Goal: Task Accomplishment & Management: Use online tool/utility

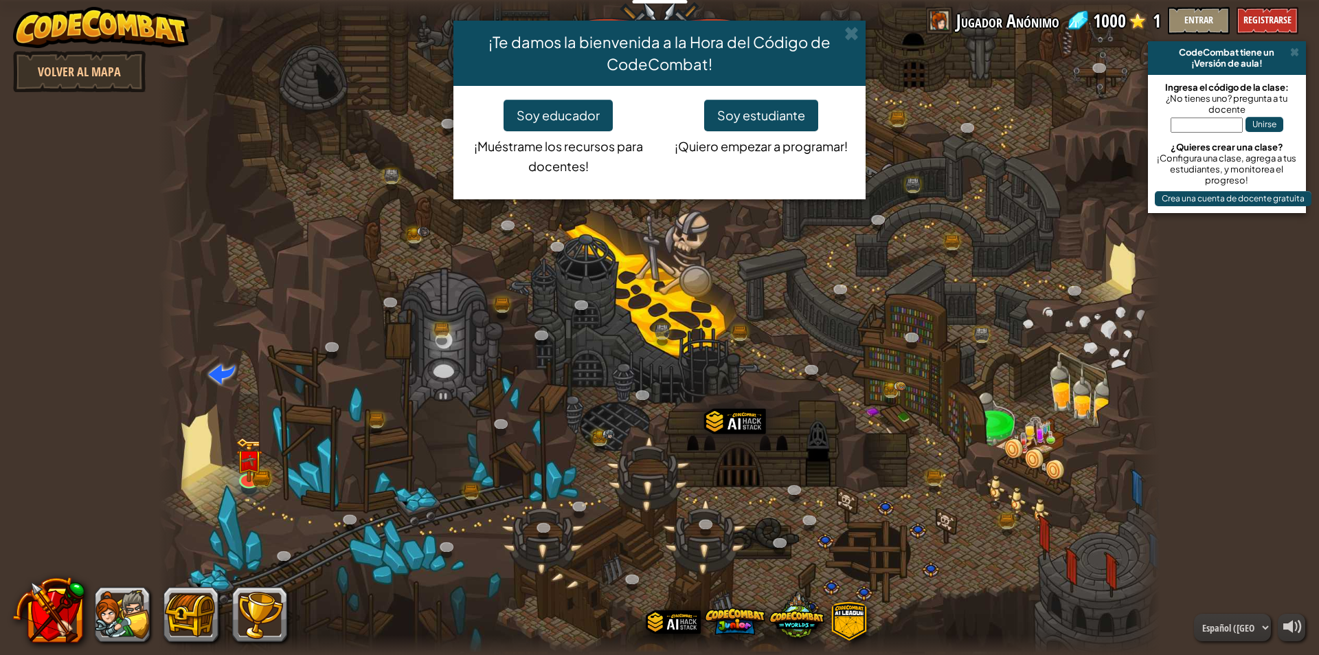
select select "es-419"
click at [847, 33] on span at bounding box center [852, 33] width 14 height 14
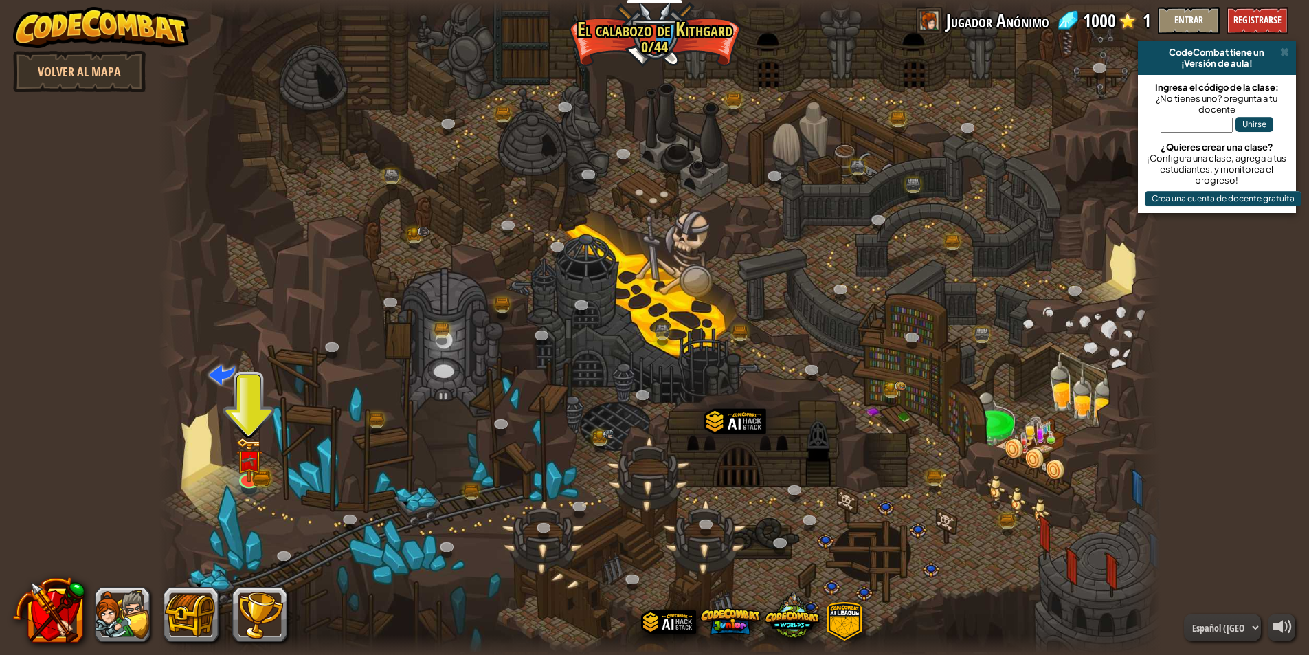
click at [673, 229] on div at bounding box center [660, 327] width 1002 height 655
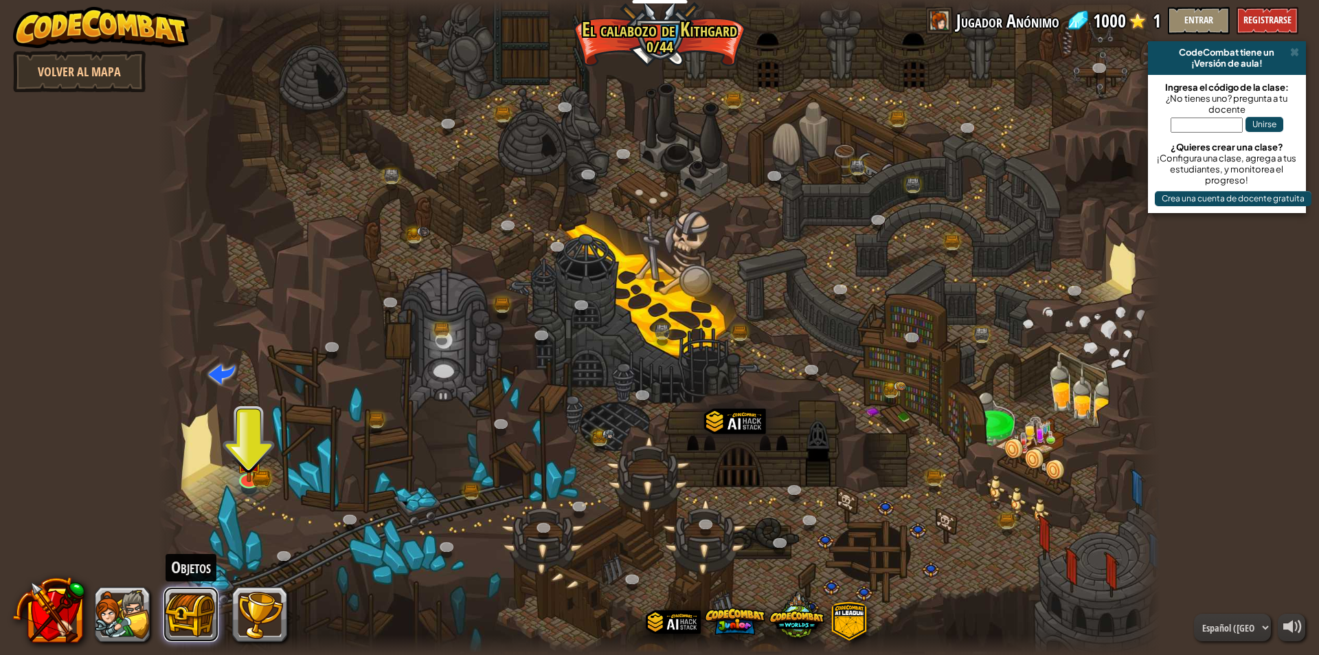
click at [181, 616] on button at bounding box center [191, 614] width 55 height 55
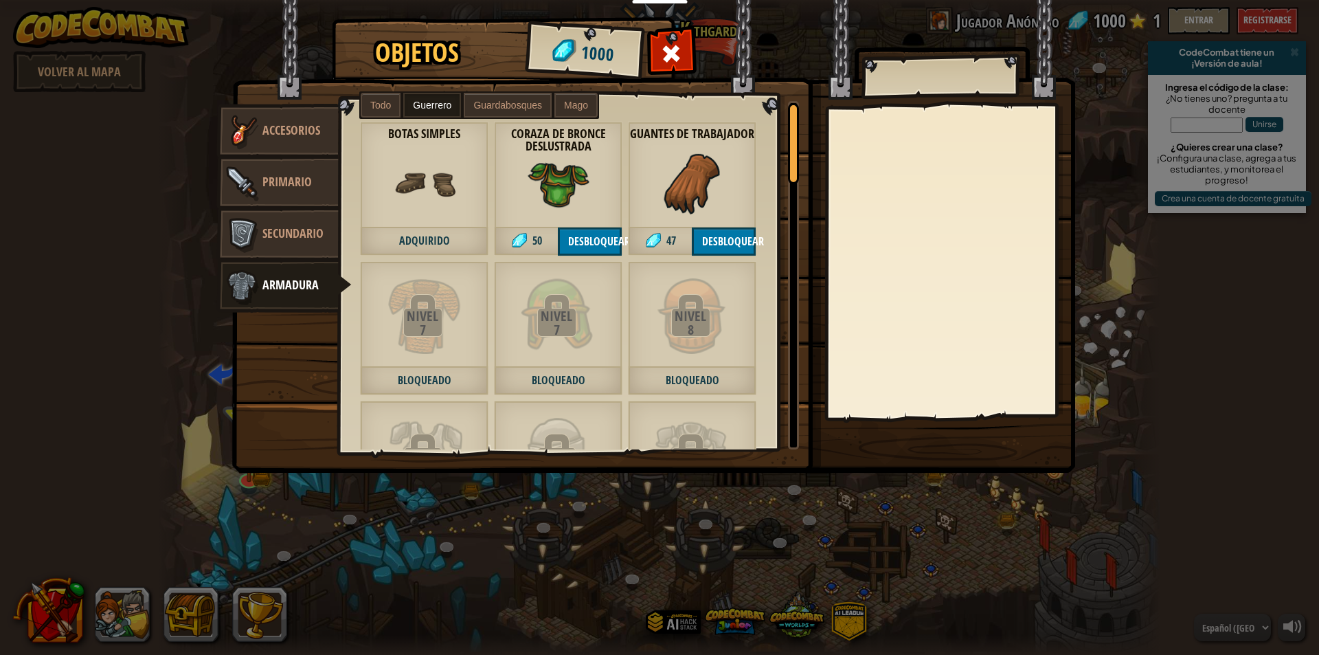
click at [1116, 175] on div "Objetos 1000 Misceláneo Accesorios Primario Secundario Armadura Todo Guerrero G…" at bounding box center [659, 327] width 1319 height 655
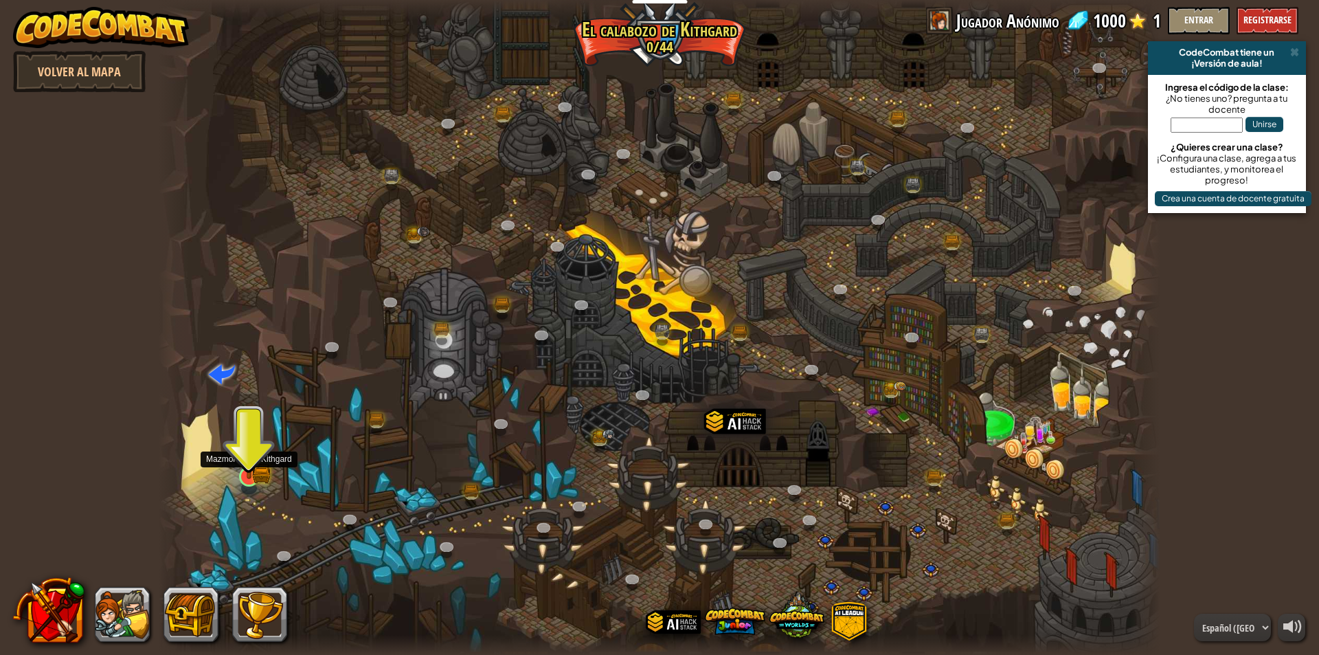
drag, startPoint x: 243, startPoint y: 491, endPoint x: 258, endPoint y: 472, distance: 24.9
click at [249, 484] on div "Cañón retorcido (Bloqueado) Desafío: recoge la mayor cantidad de oro posible us…" at bounding box center [660, 327] width 1002 height 655
click at [258, 472] on img at bounding box center [249, 448] width 27 height 59
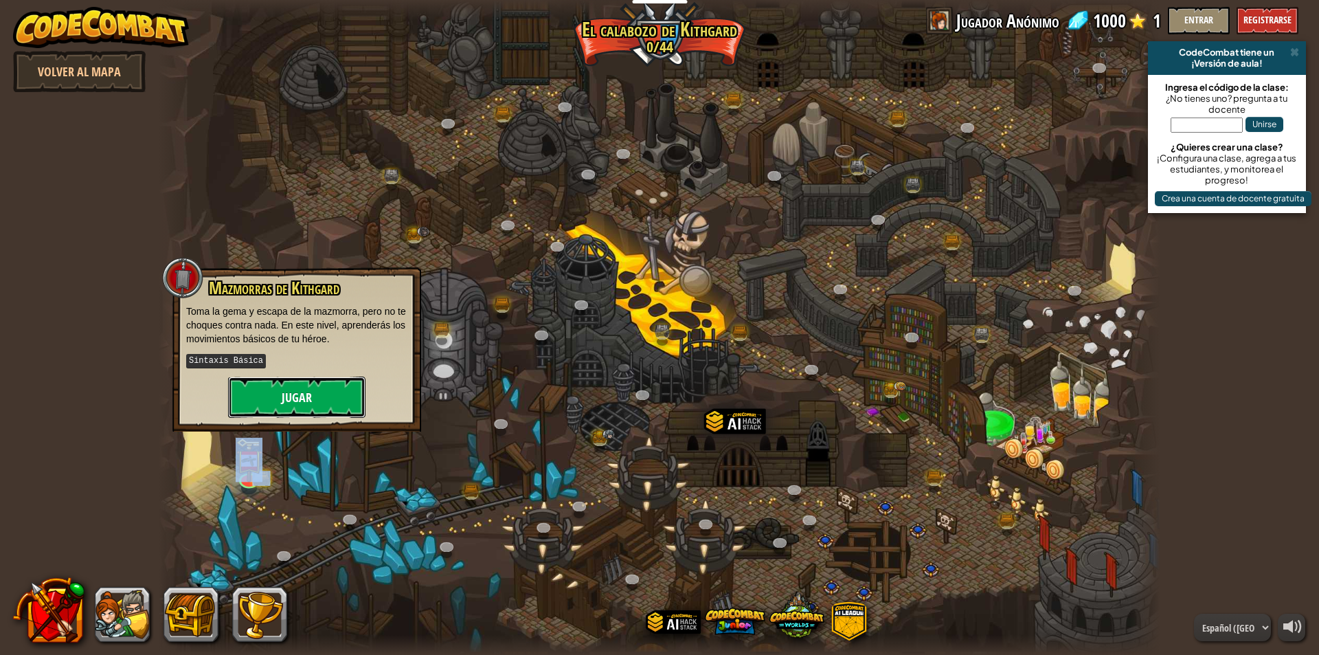
click at [293, 390] on button "Jugar" at bounding box center [296, 397] width 137 height 41
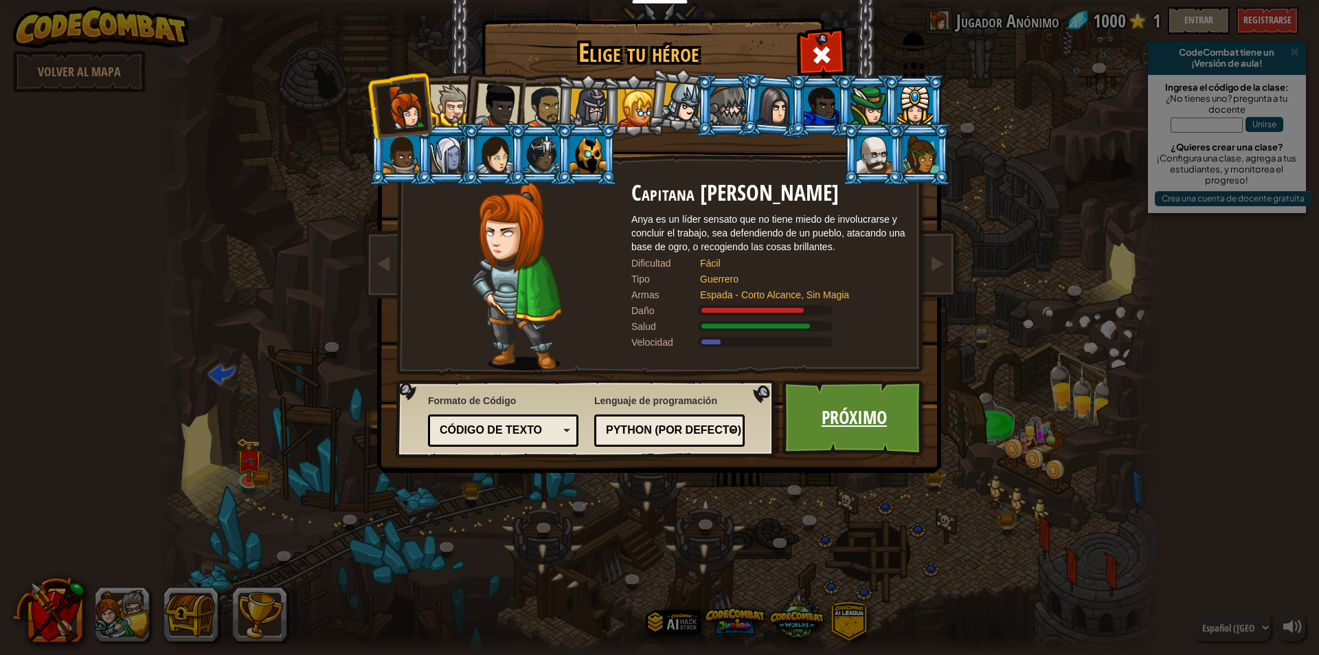
click at [834, 395] on link "Próximo" at bounding box center [855, 418] width 144 height 76
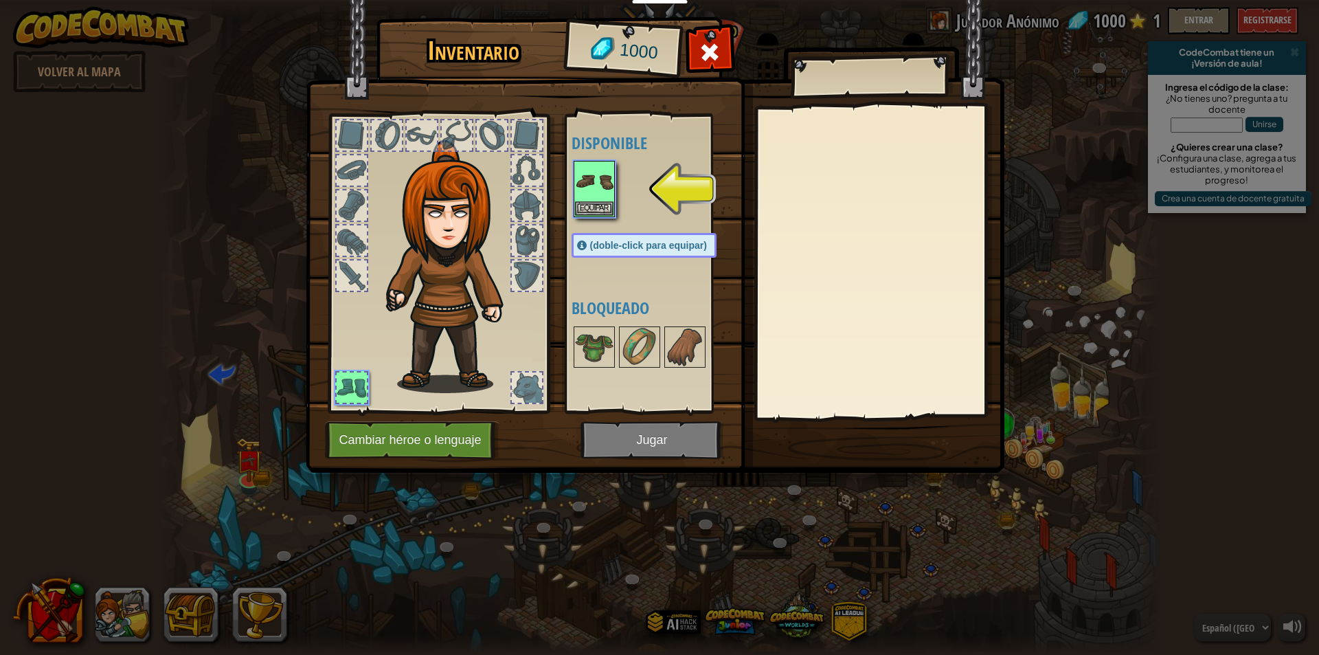
click at [641, 433] on img at bounding box center [655, 223] width 699 height 499
click at [383, 442] on button "Cambiar héroe o lenguaje" at bounding box center [412, 440] width 175 height 38
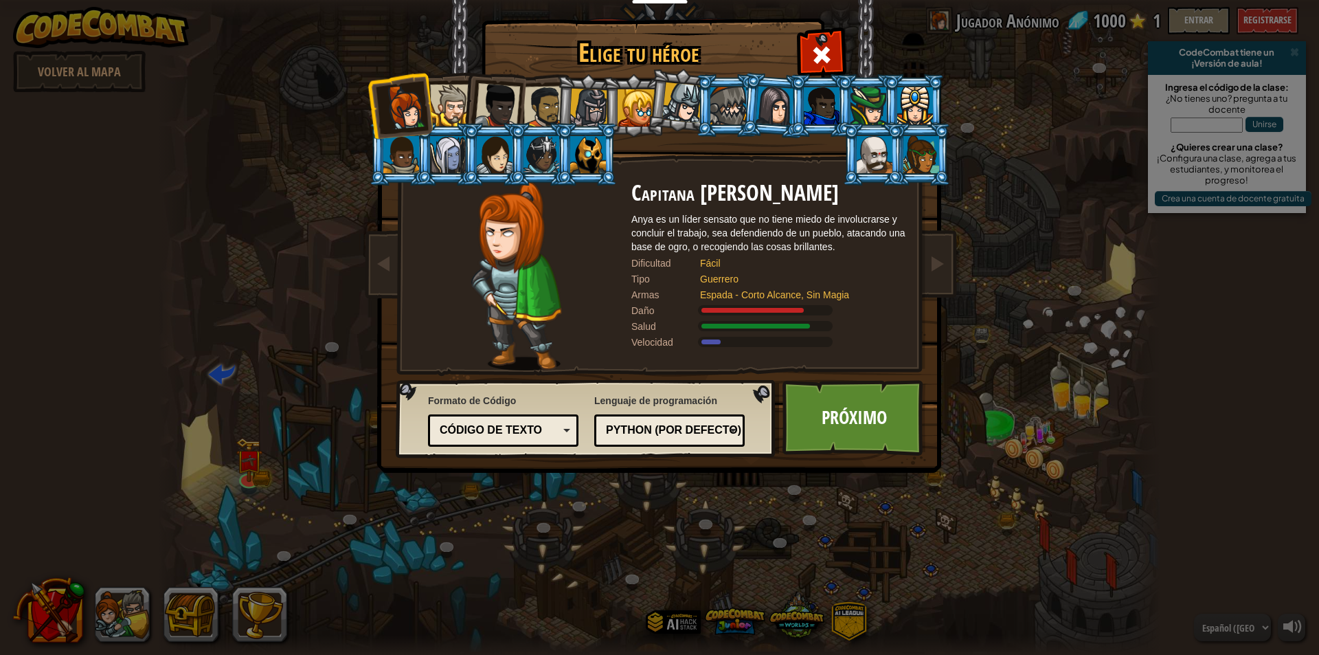
click at [383, 440] on img at bounding box center [662, 227] width 595 height 492
click at [589, 153] on div at bounding box center [588, 154] width 36 height 37
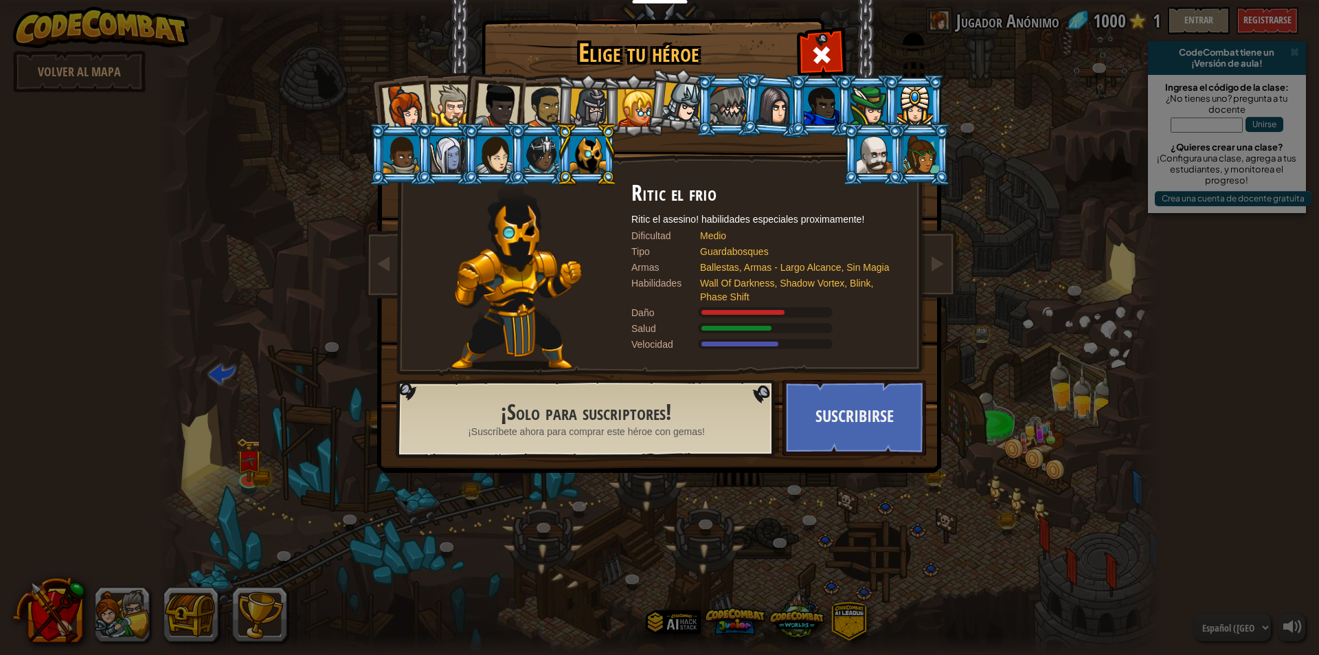
click at [579, 104] on div at bounding box center [589, 108] width 39 height 39
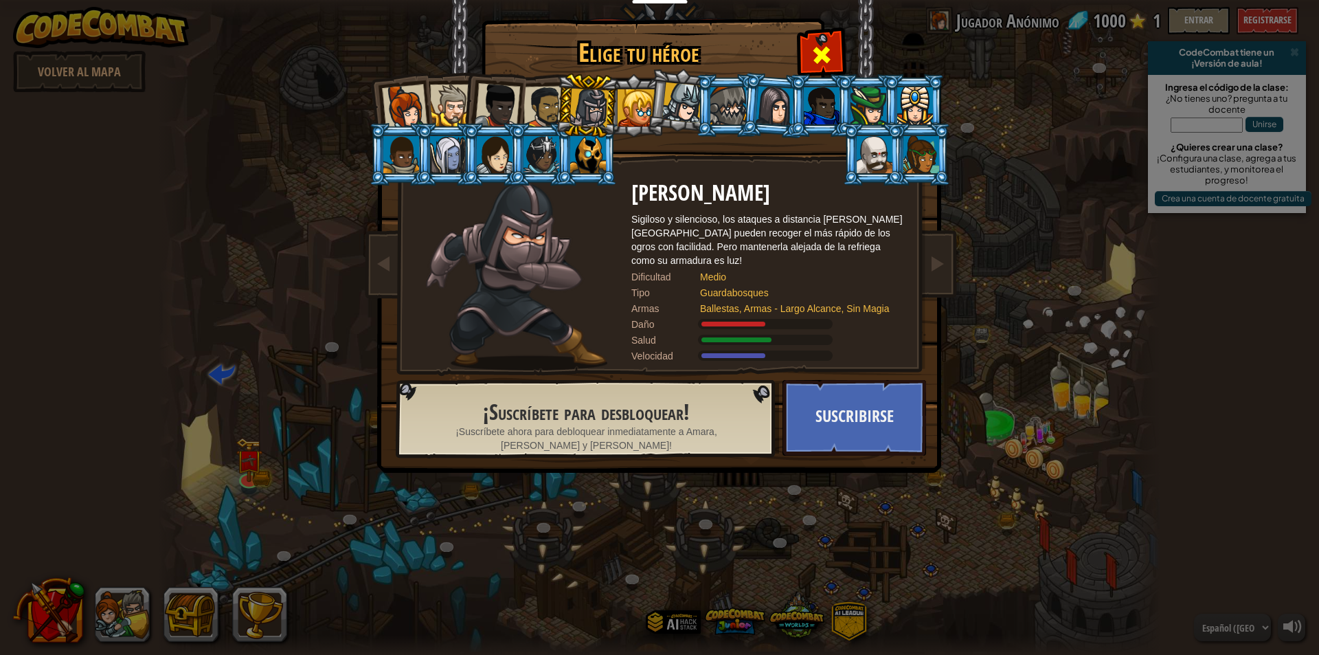
click at [826, 56] on span at bounding box center [822, 55] width 22 height 22
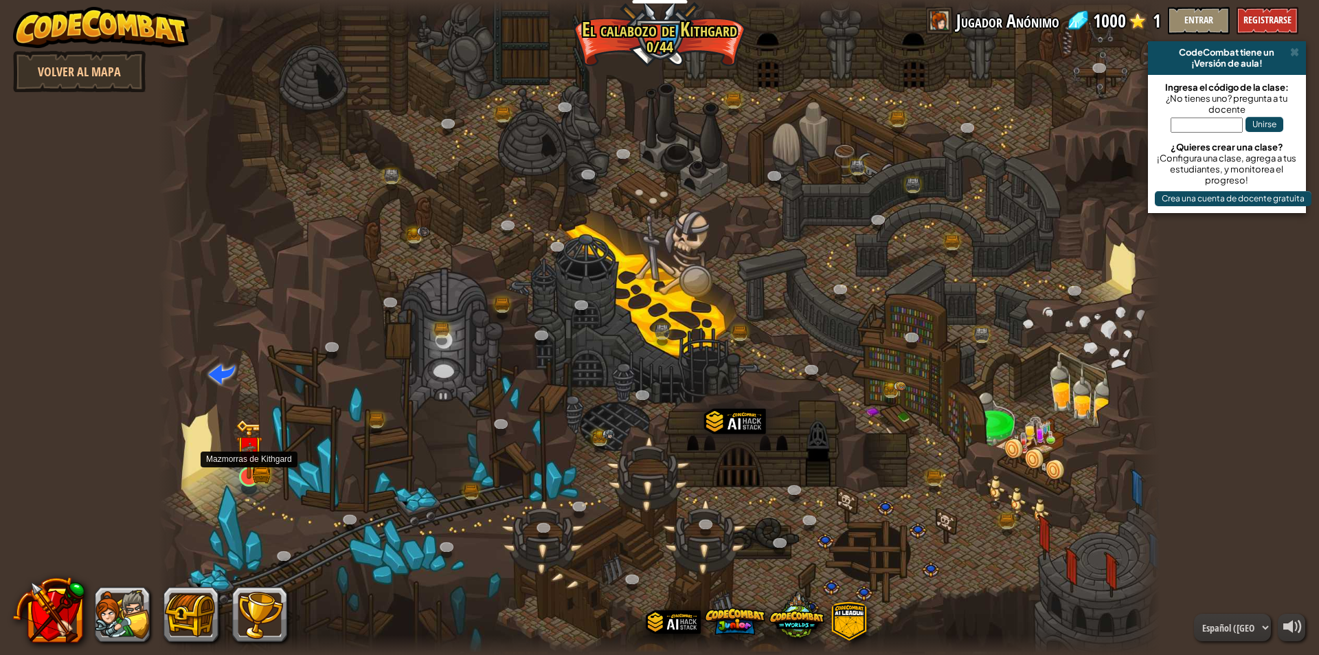
click at [256, 458] on img at bounding box center [249, 450] width 16 height 16
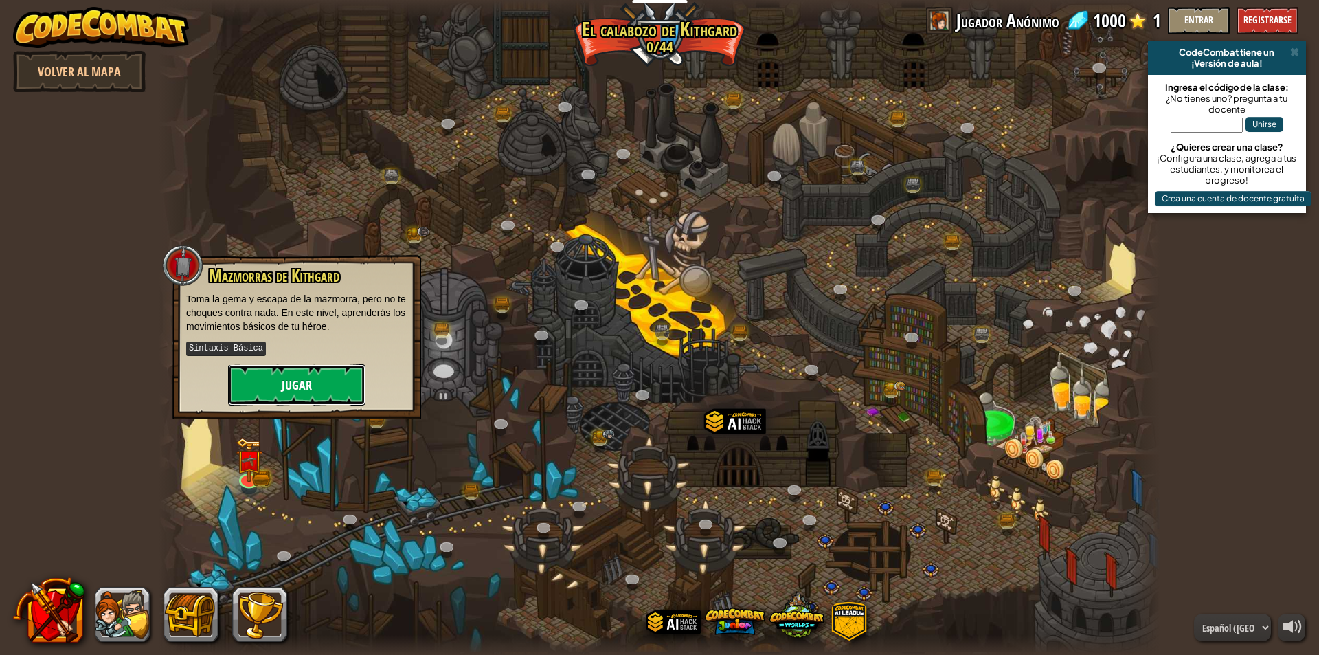
click at [304, 374] on button "Jugar" at bounding box center [296, 384] width 137 height 41
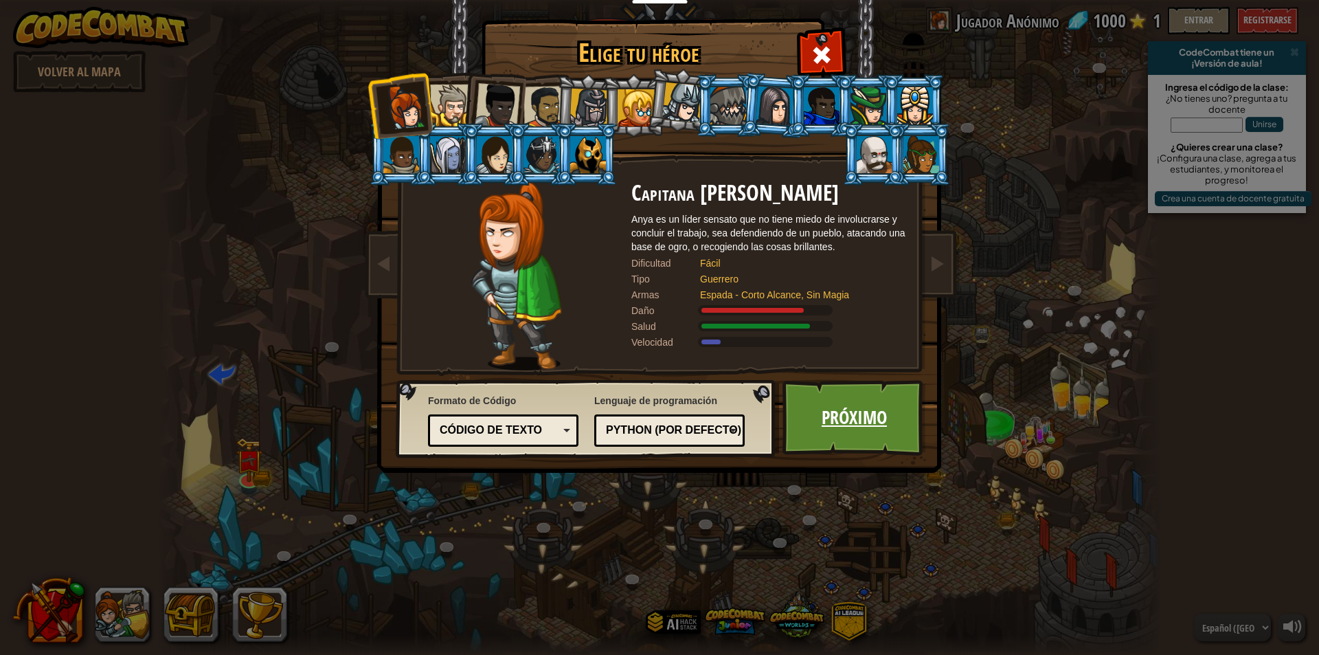
click at [878, 436] on link "Próximo" at bounding box center [855, 418] width 144 height 76
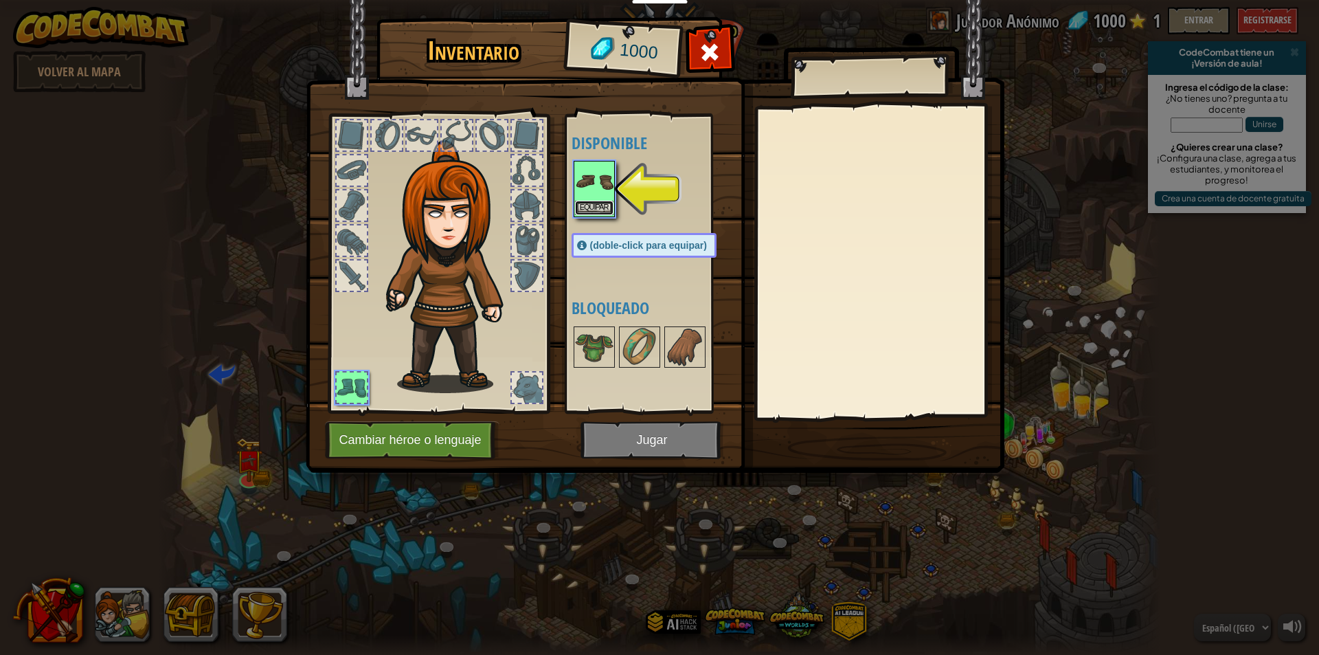
click at [604, 206] on button "Equipar" at bounding box center [594, 208] width 38 height 14
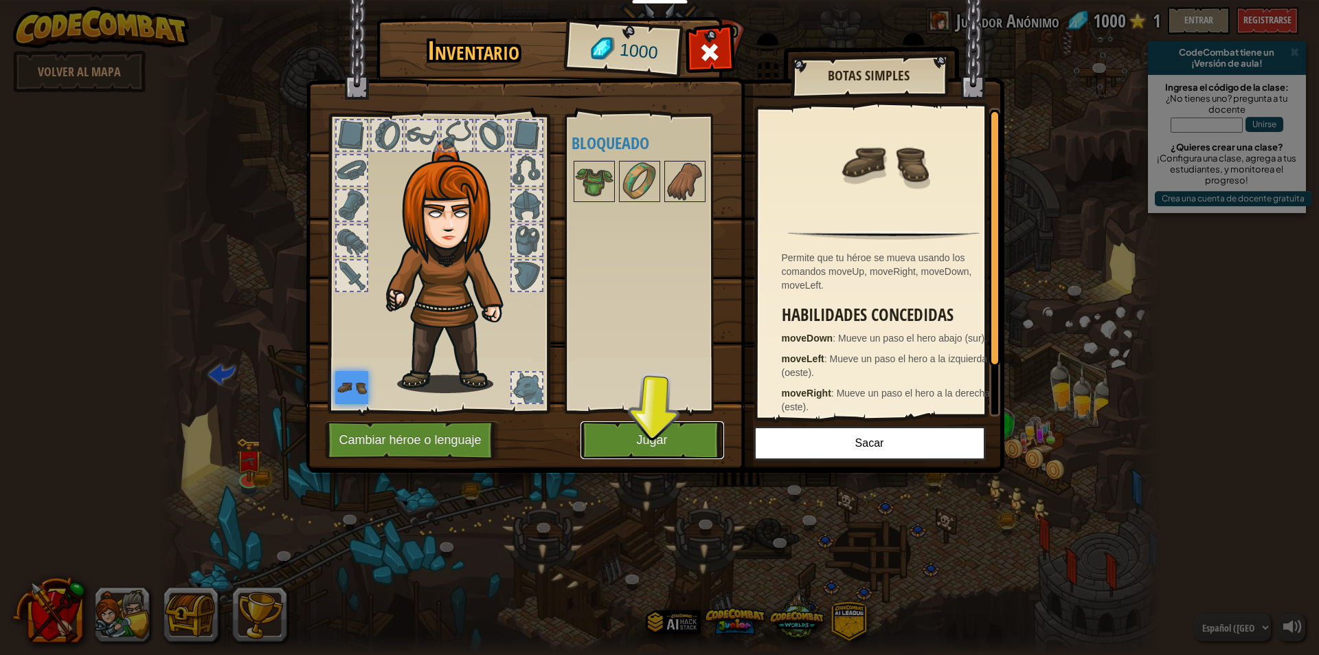
click at [657, 449] on button "Jugar" at bounding box center [653, 440] width 144 height 38
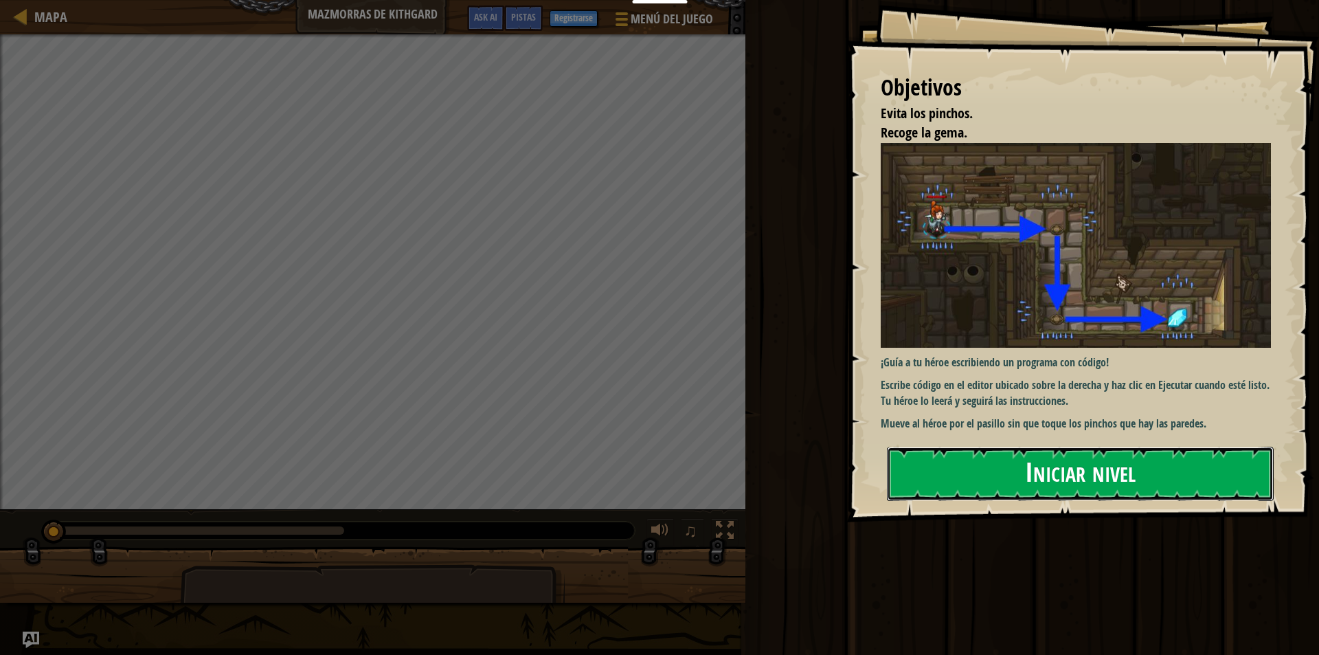
click at [1015, 471] on button "Iniciar nivel" at bounding box center [1080, 474] width 387 height 54
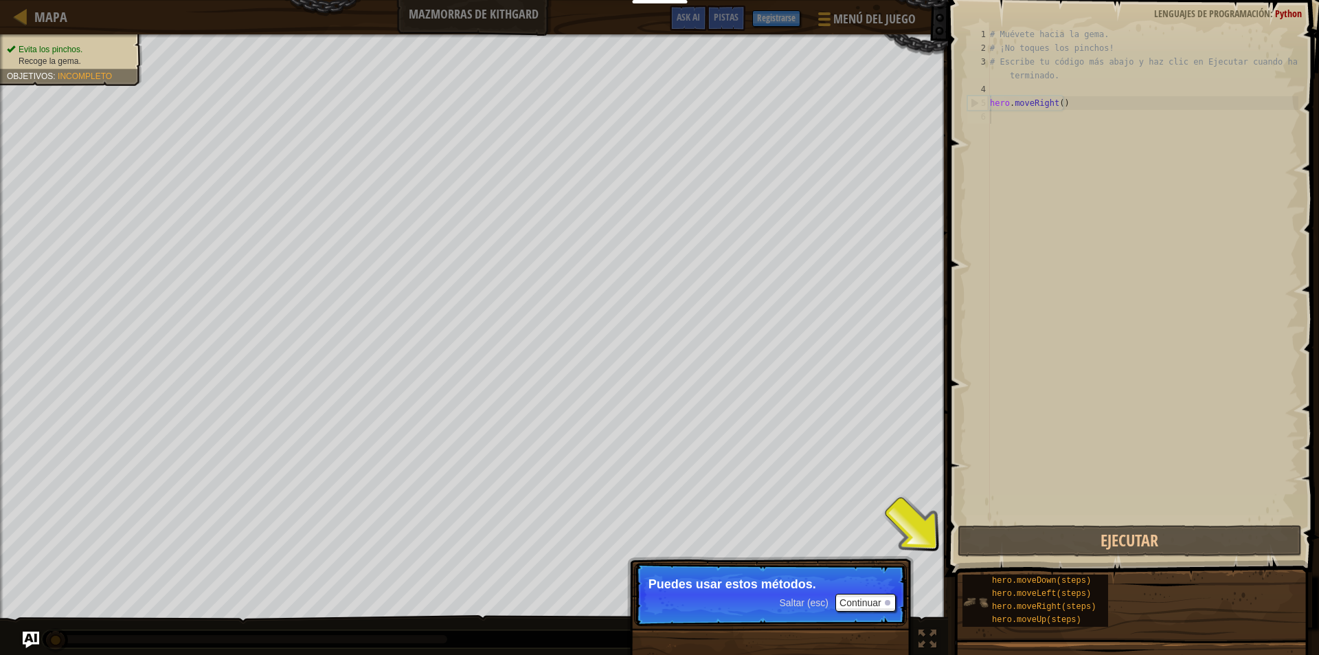
click at [968, 582] on div "hero.moveDown(steps) hero.moveLeft(steps) hero.moveRight(steps) hero.moveUp(ste…" at bounding box center [1036, 600] width 146 height 52
click at [870, 585] on p "Puedes usar estos métodos." at bounding box center [771, 584] width 244 height 14
drag, startPoint x: 870, startPoint y: 621, endPoint x: 877, endPoint y: 601, distance: 21.7
click at [873, 610] on p "Saltar (esc) Continuar Puedes usar estos métodos." at bounding box center [770, 594] width 273 height 63
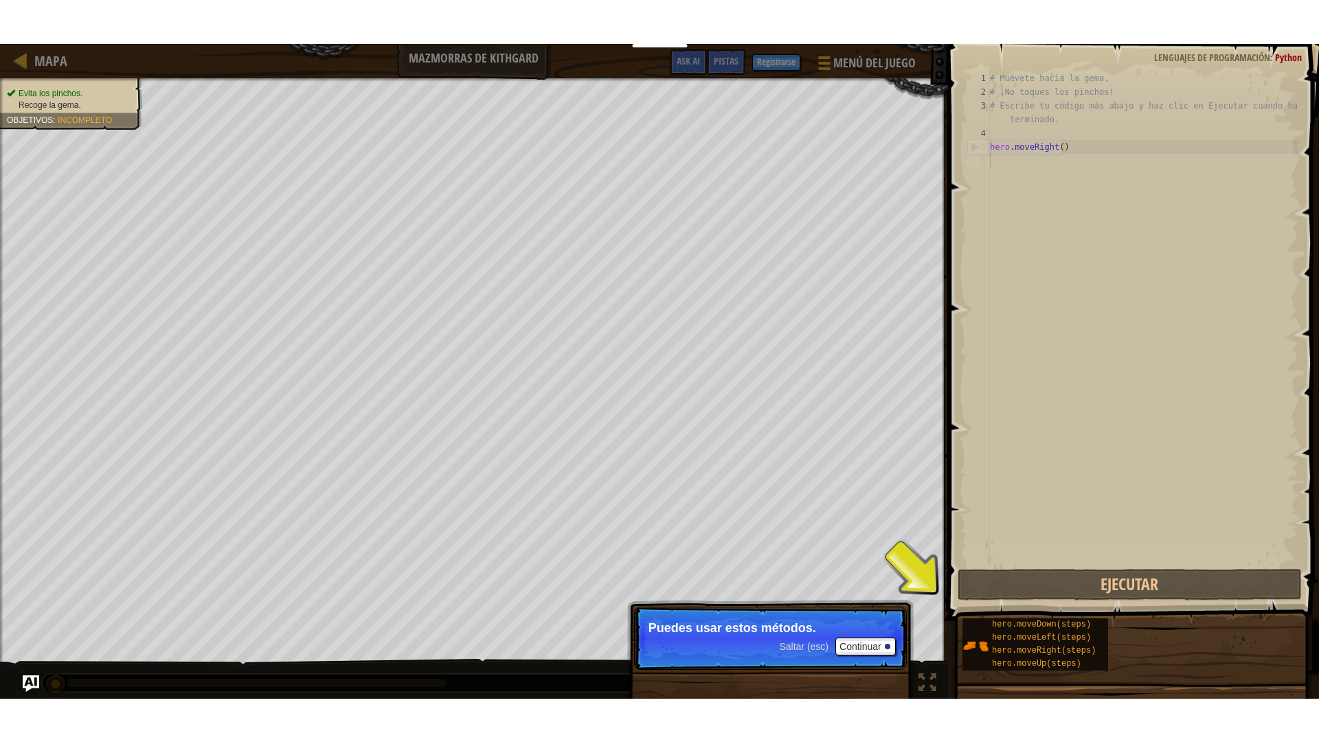
scroll to position [6, 0]
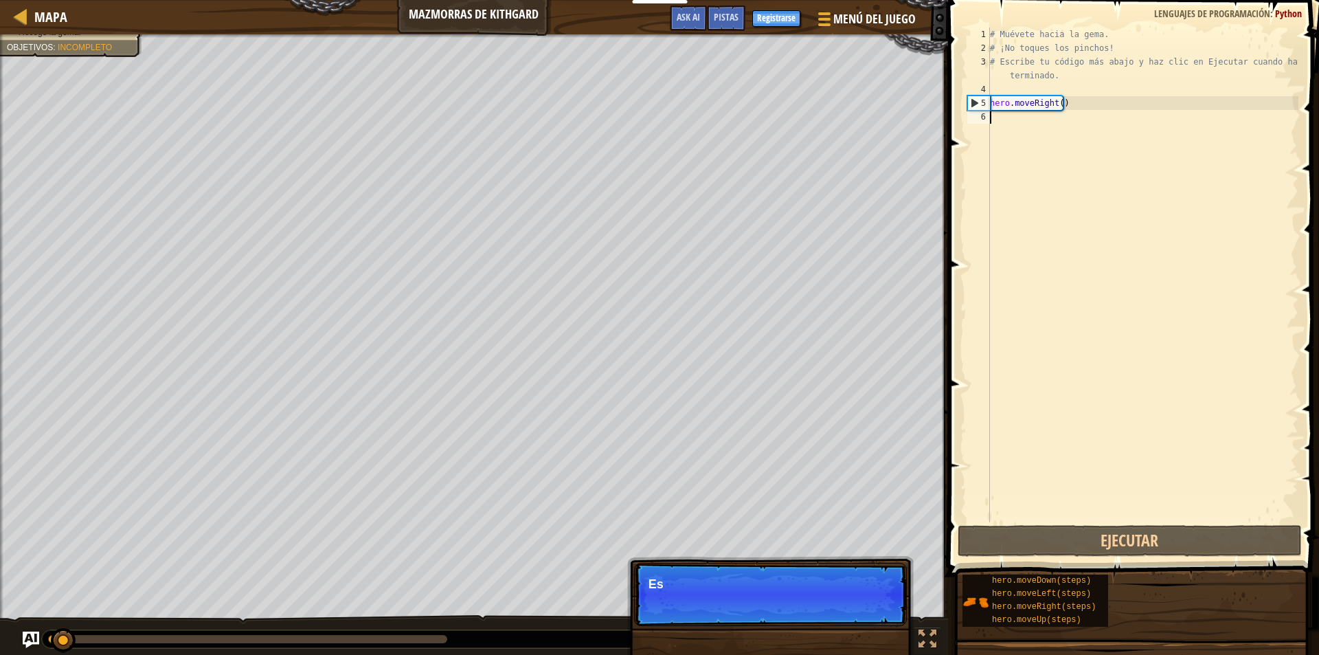
click at [877, 601] on p "Saltar (esc) Continuar Es" at bounding box center [770, 594] width 273 height 63
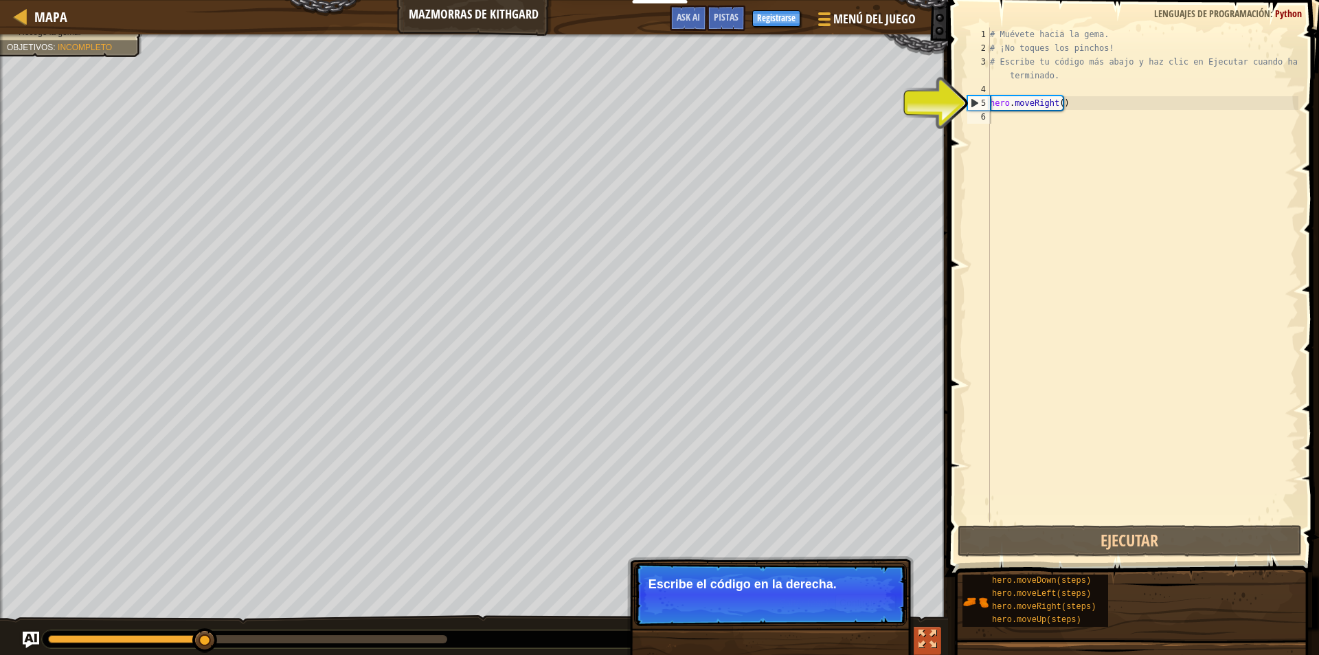
click at [935, 638] on div at bounding box center [928, 639] width 18 height 18
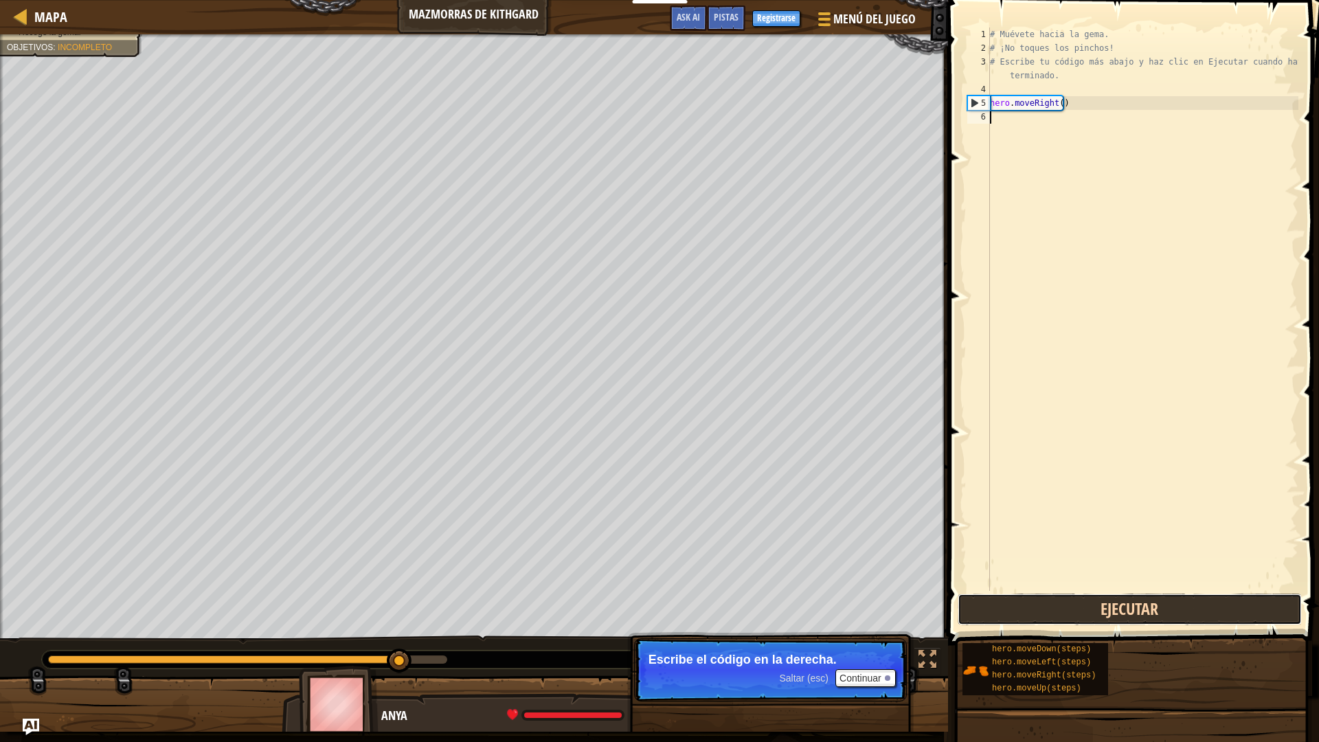
click at [1037, 615] on button "Ejecutar" at bounding box center [1130, 610] width 344 height 32
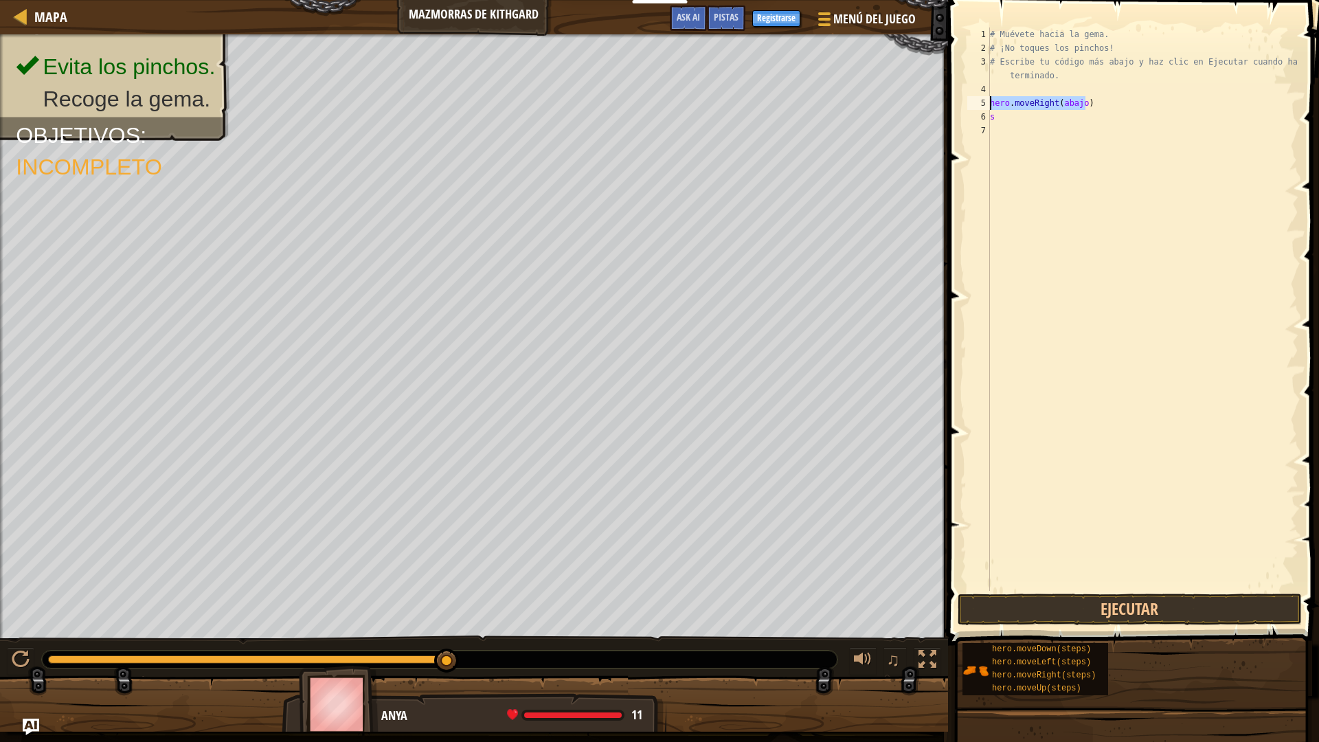
drag, startPoint x: 1080, startPoint y: 104, endPoint x: 964, endPoint y: 101, distance: 115.5
click at [965, 101] on div "s 1 2 3 4 5 6 7 # Muévete hacia la gema. # ¡No toques los pinchos! # Escribe tu…" at bounding box center [1132, 308] width 334 height 563
type textarea "hero.moveRight(abajo)"
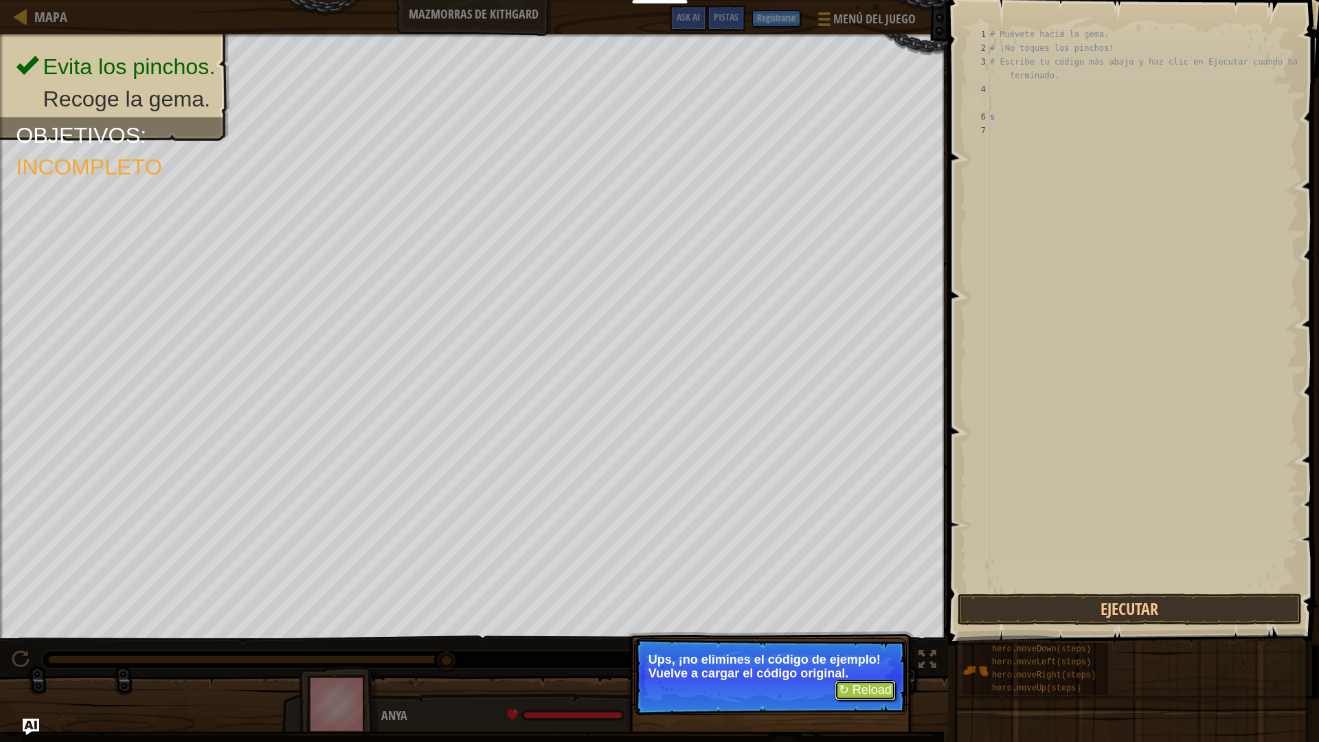
click at [868, 654] on button "↻ Reload" at bounding box center [865, 690] width 61 height 21
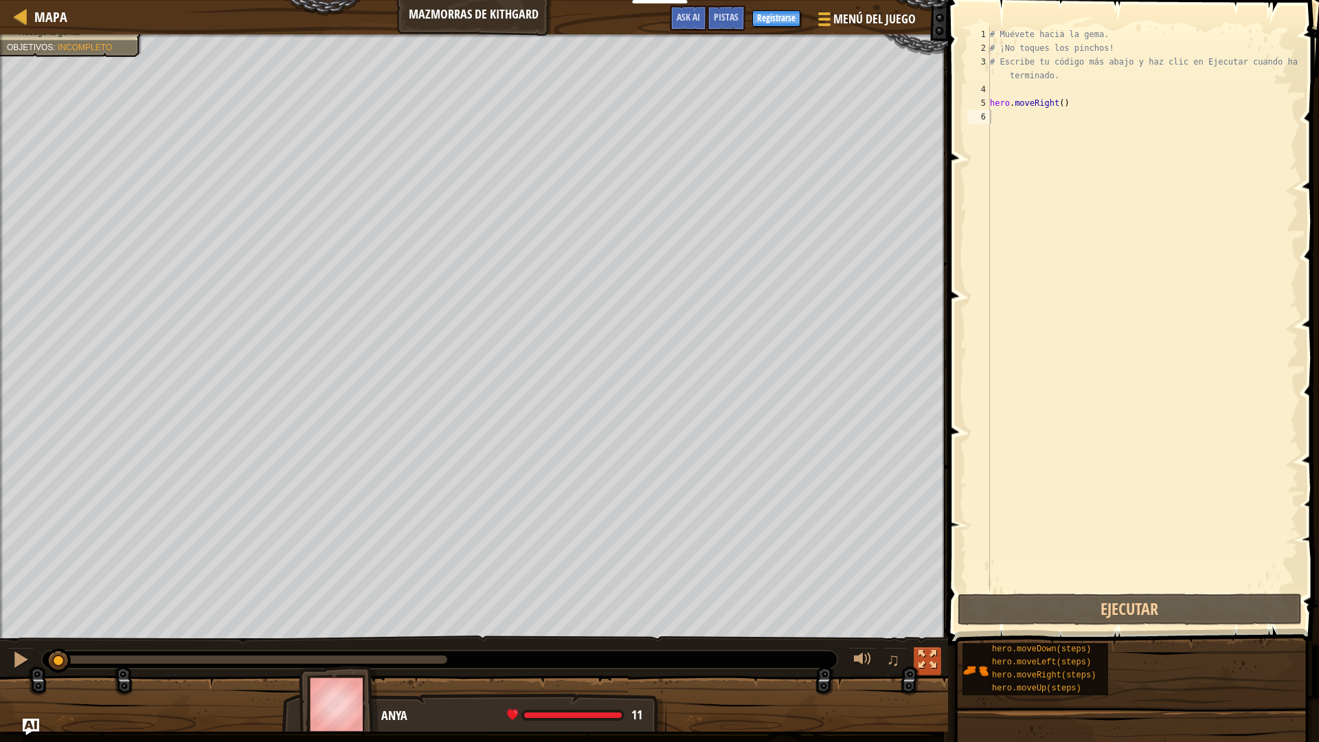
click at [935, 654] on div at bounding box center [928, 660] width 18 height 18
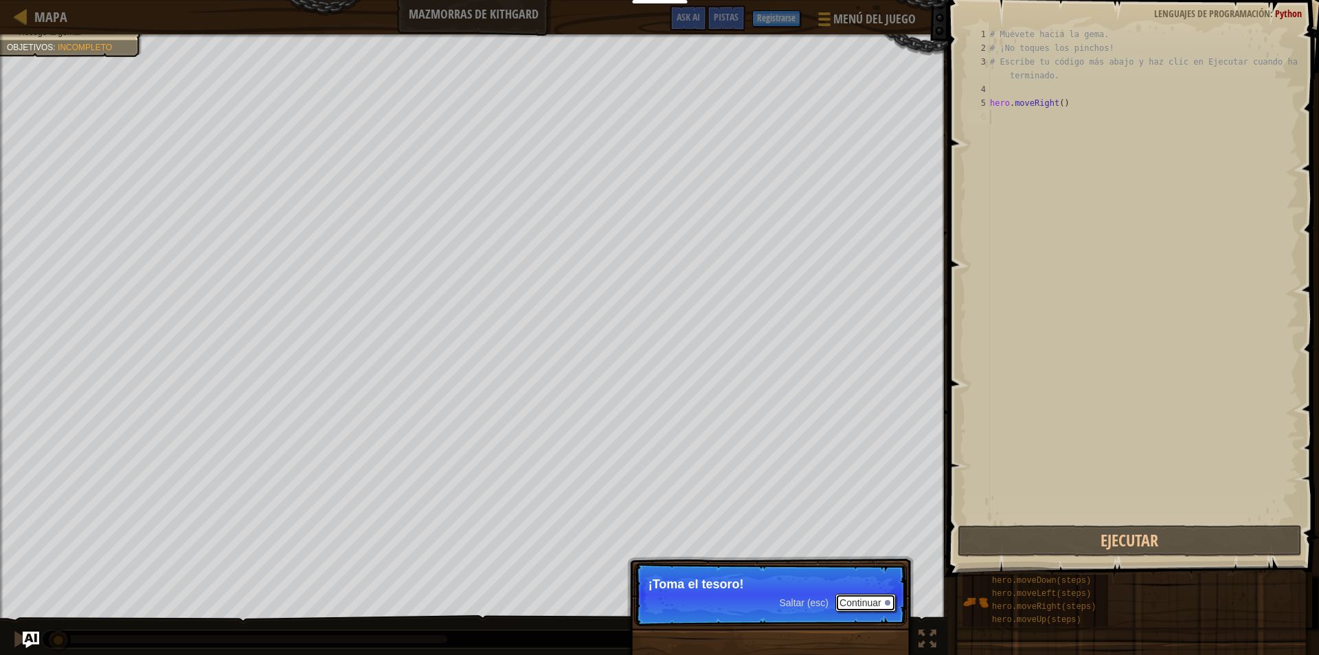
click at [887, 607] on button "Continuar" at bounding box center [866, 603] width 60 height 18
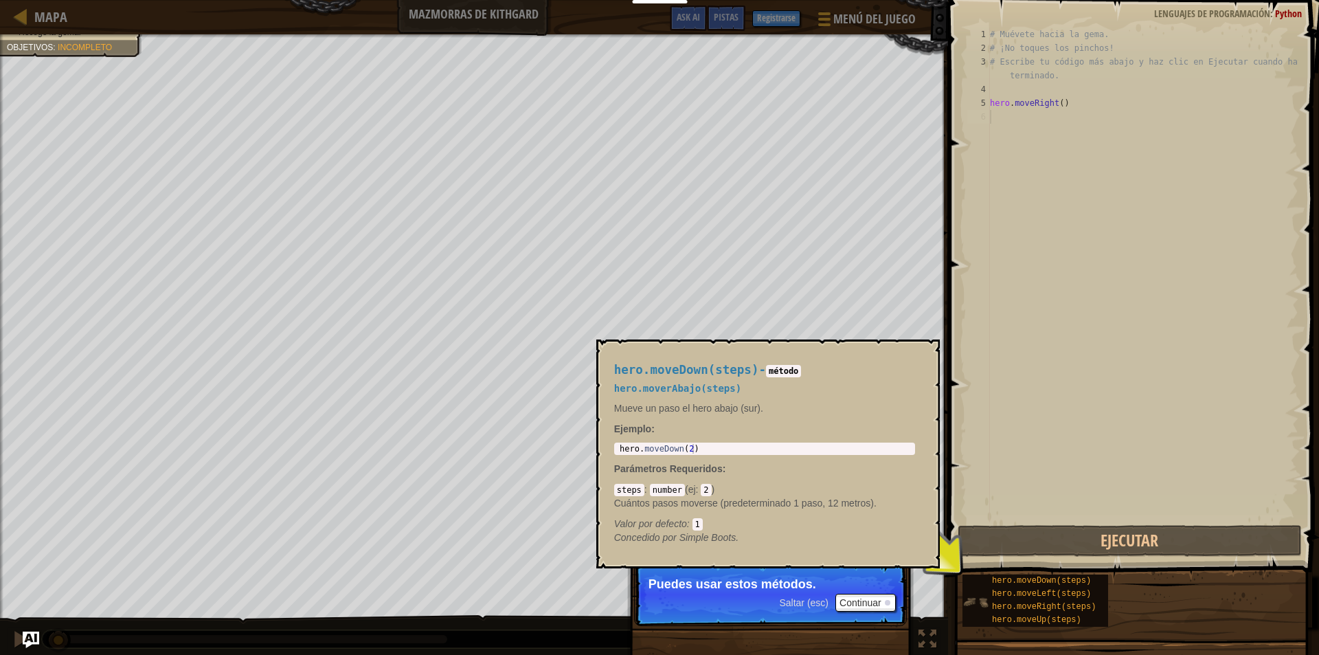
click at [974, 595] on img at bounding box center [976, 602] width 26 height 26
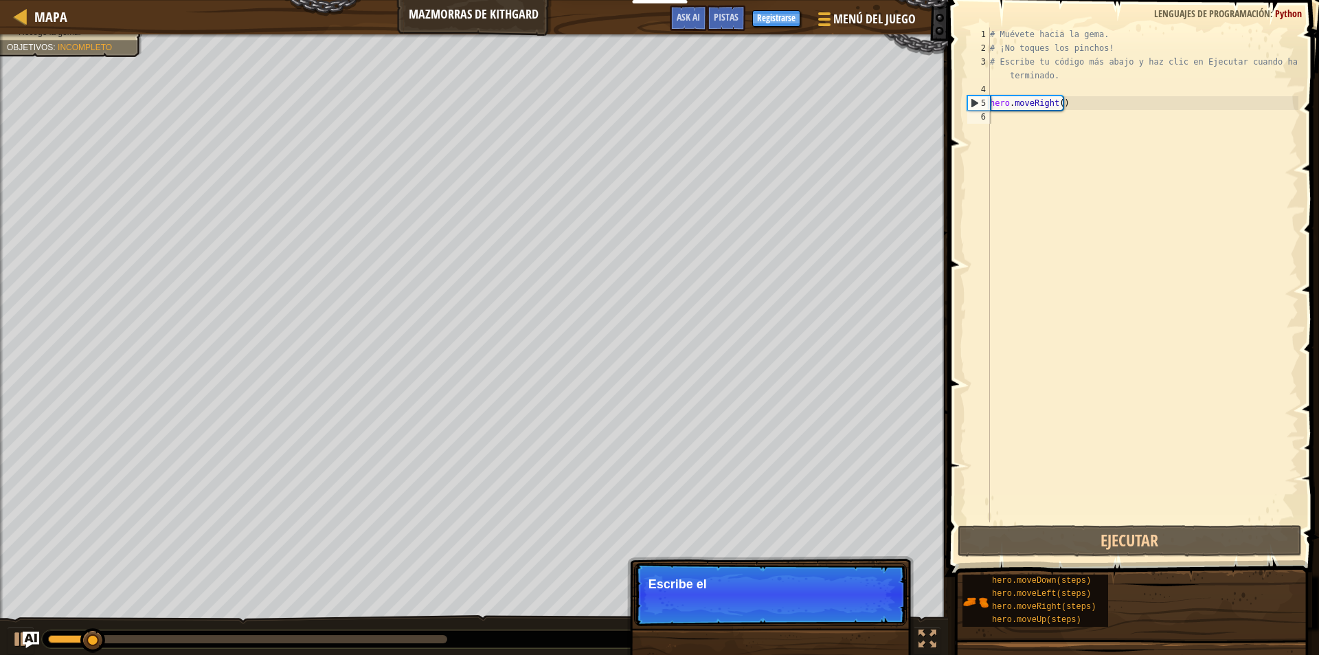
click at [864, 602] on p "Saltar (esc) Continuar Escribe el" at bounding box center [770, 594] width 273 height 63
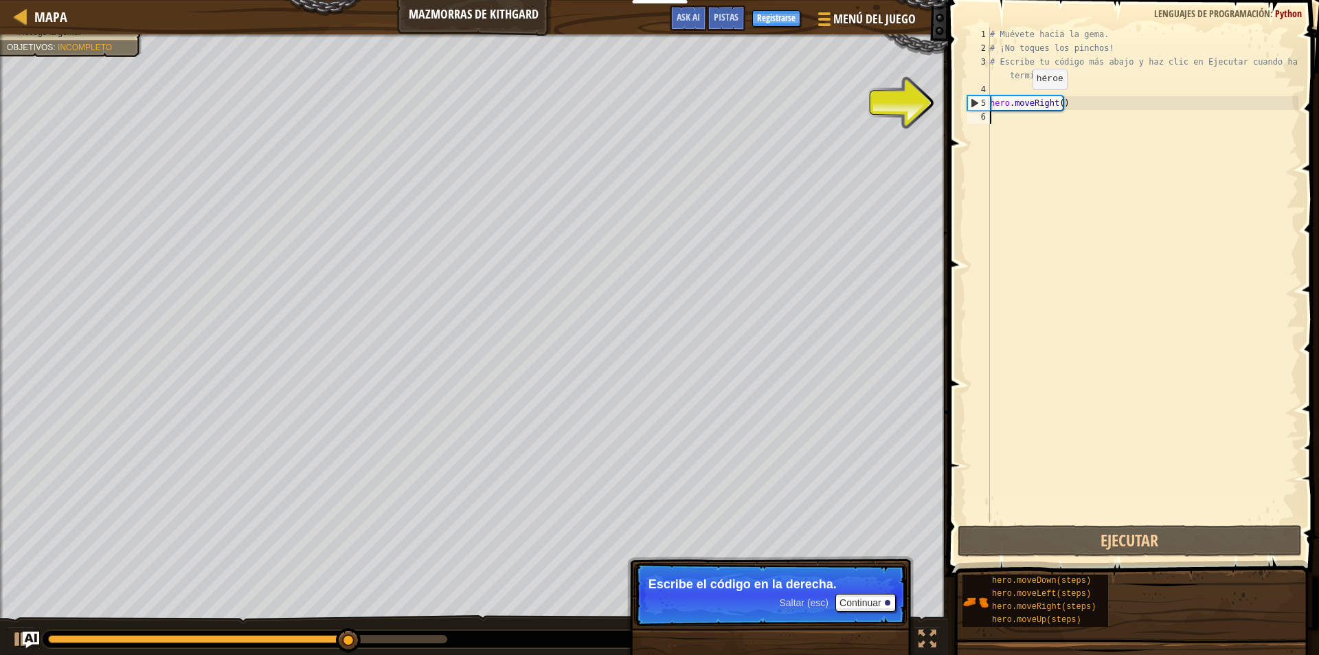
drag, startPoint x: 1021, startPoint y: 103, endPoint x: 993, endPoint y: 103, distance: 28.2
click at [1018, 103] on div "# Muévete hacia la gema. # ¡No toques los pinchos! # Escribe tu código más abaj…" at bounding box center [1142, 288] width 311 height 522
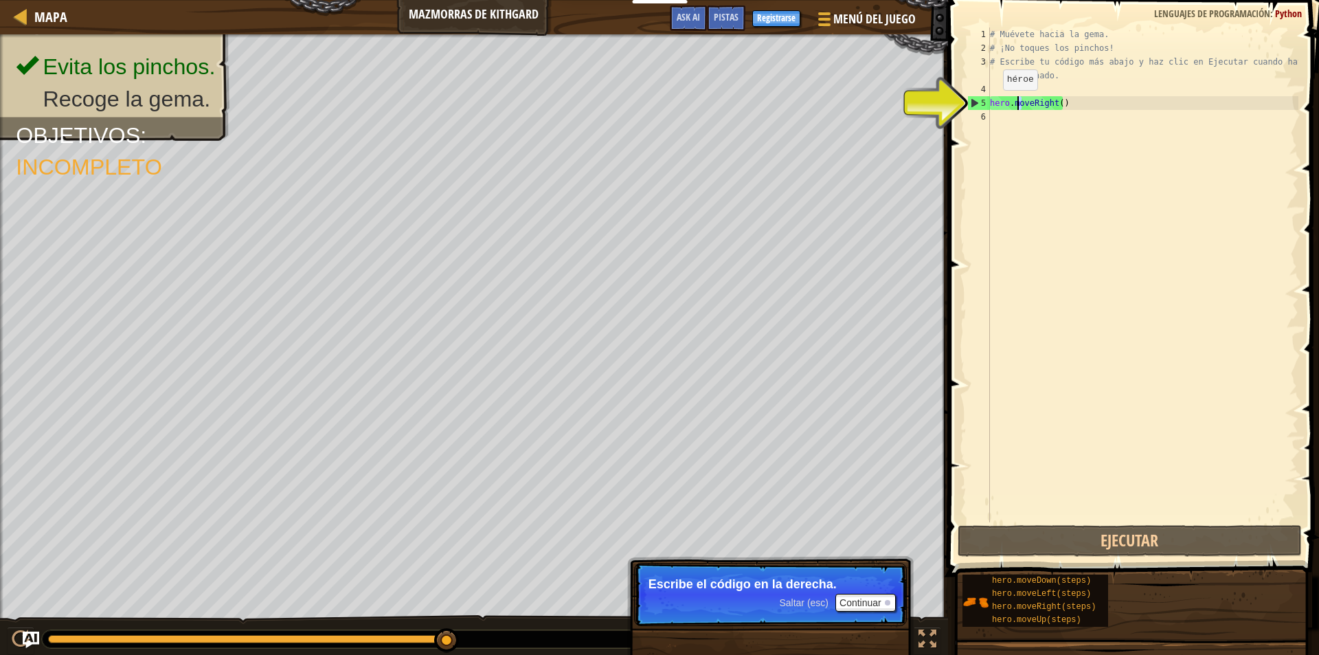
click at [973, 101] on div "5" at bounding box center [979, 103] width 22 height 14
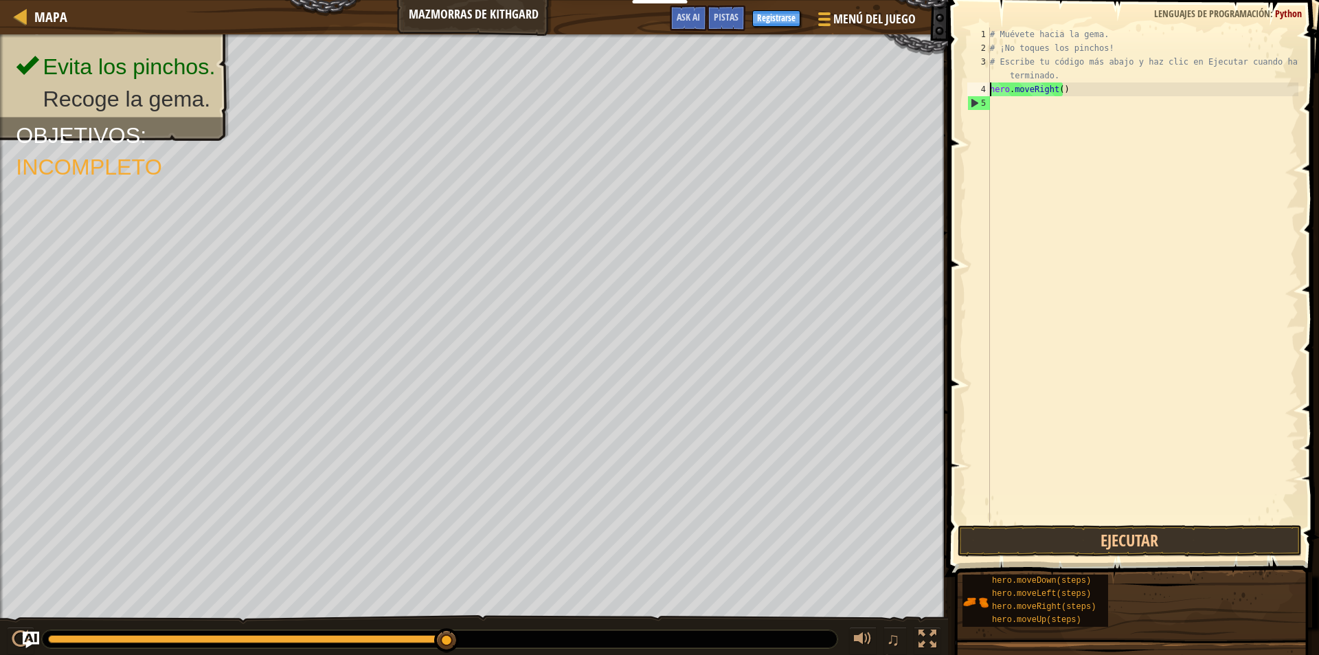
type textarea "# Escribe tu código más abajo y haz clic en Ejecutar cuando hayas terminado.her…"
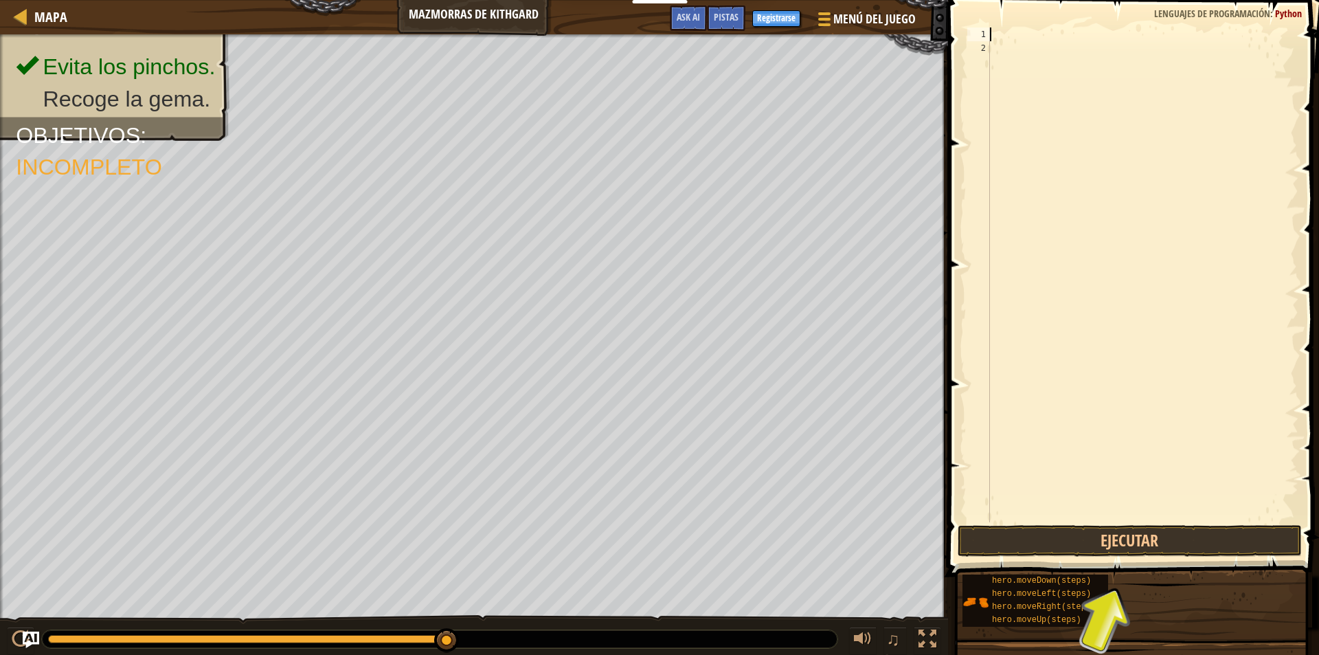
drag, startPoint x: 1124, startPoint y: 71, endPoint x: 992, endPoint y: -13, distance: 156.3
click at [992, 0] on html "Docentes Crear Cuenta Gratis Soluciones para Escuelas y [GEOGRAPHIC_DATA] previ…" at bounding box center [659, 7] width 1319 height 14
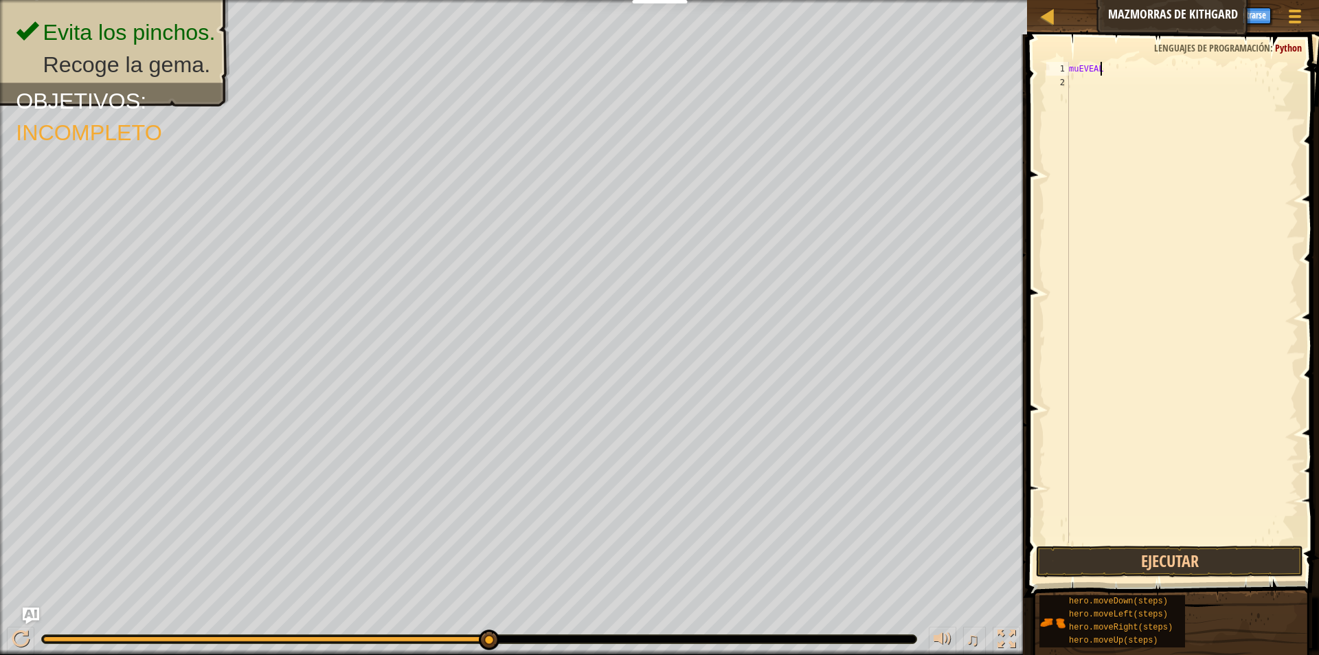
scroll to position [6, 1]
type textarea "m"
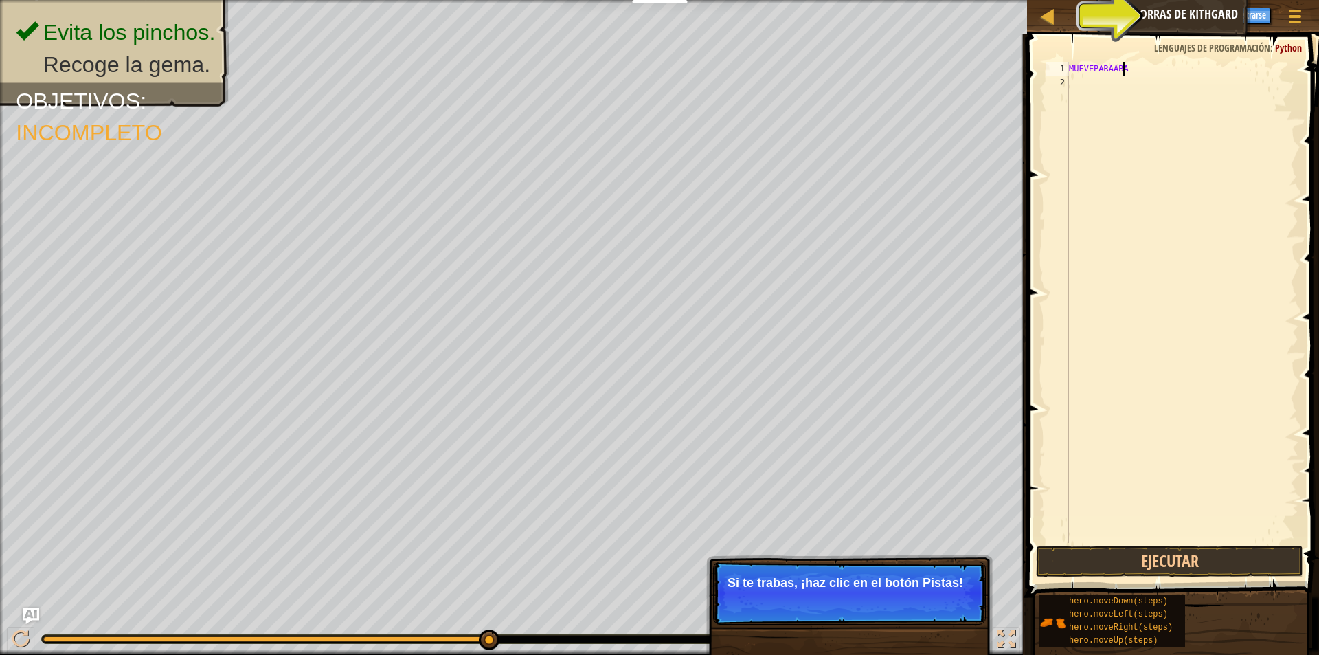
scroll to position [6, 4]
type textarea "MUEVEPARAABAJO"
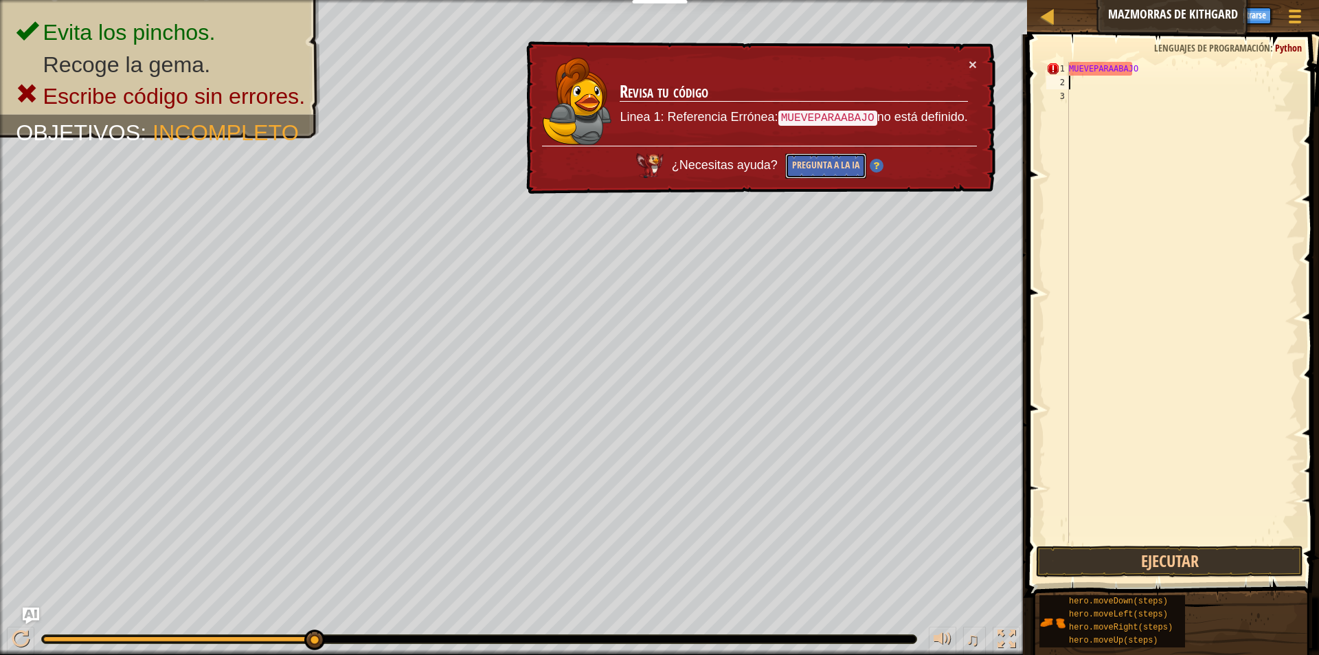
click at [798, 165] on button "Pregunta a la IA" at bounding box center [825, 165] width 81 height 25
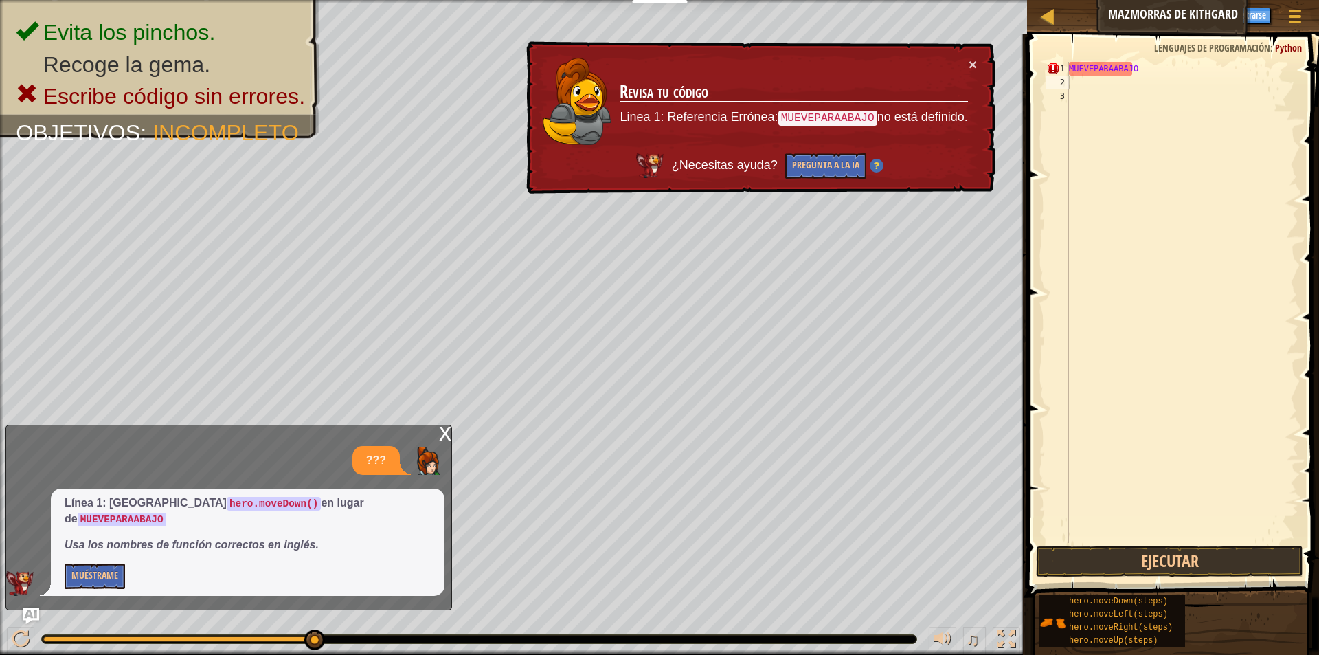
drag, startPoint x: 383, startPoint y: 572, endPoint x: 308, endPoint y: 574, distance: 74.9
click at [305, 574] on div "??? Línea 1: usa hero.moveDown() en lugar de [GEOGRAPHIC_DATA] Usa los nombres …" at bounding box center [225, 521] width 438 height 150
click at [89, 579] on button "Muéstrame" at bounding box center [95, 575] width 60 height 25
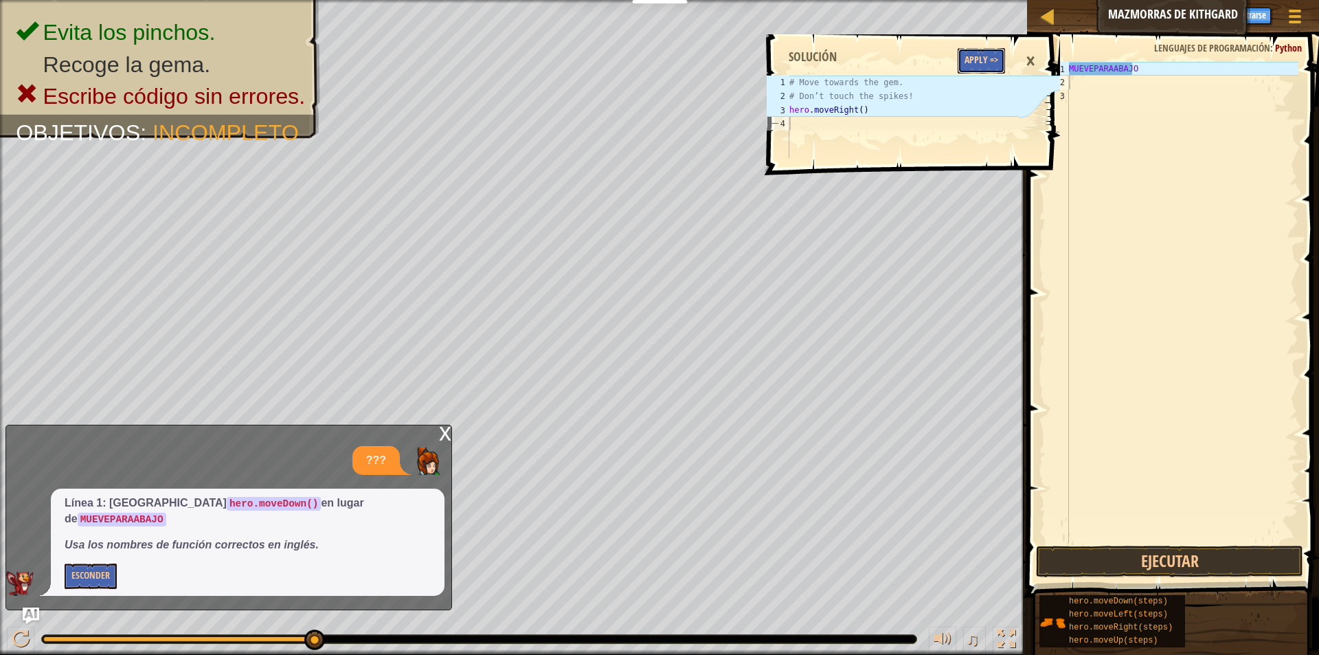
click at [992, 62] on button "Apply =>" at bounding box center [981, 60] width 47 height 25
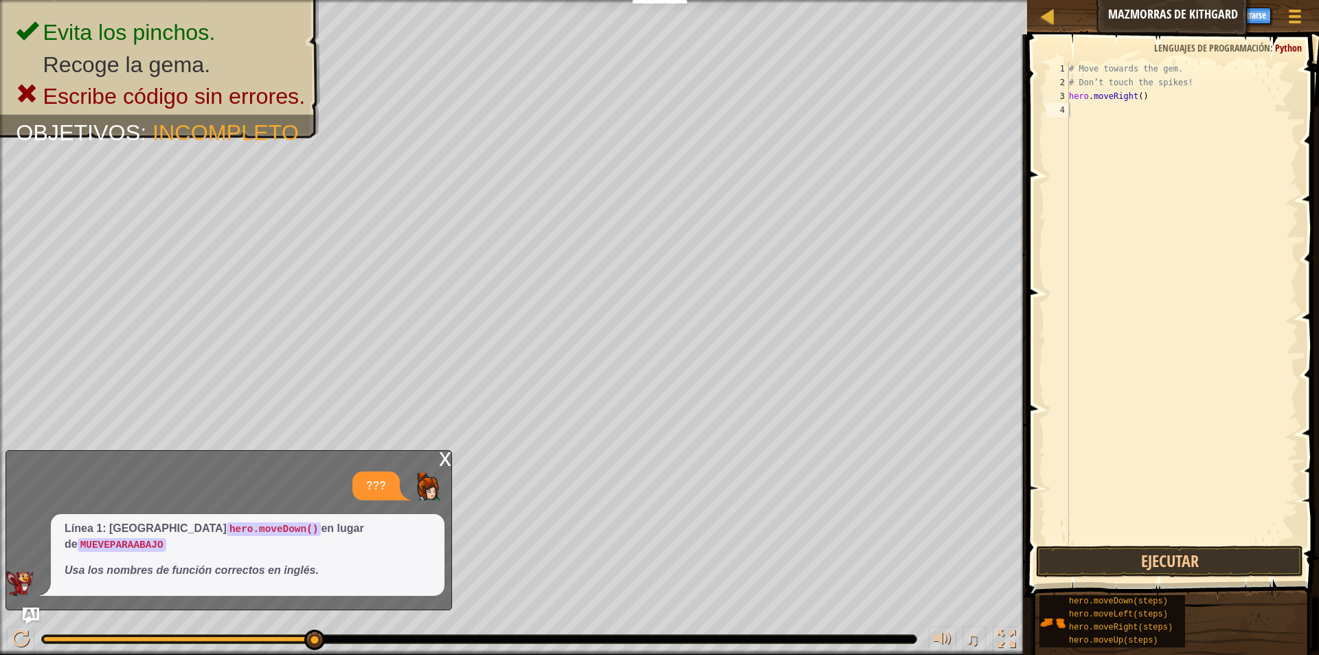
click at [443, 465] on div "x" at bounding box center [445, 458] width 12 height 14
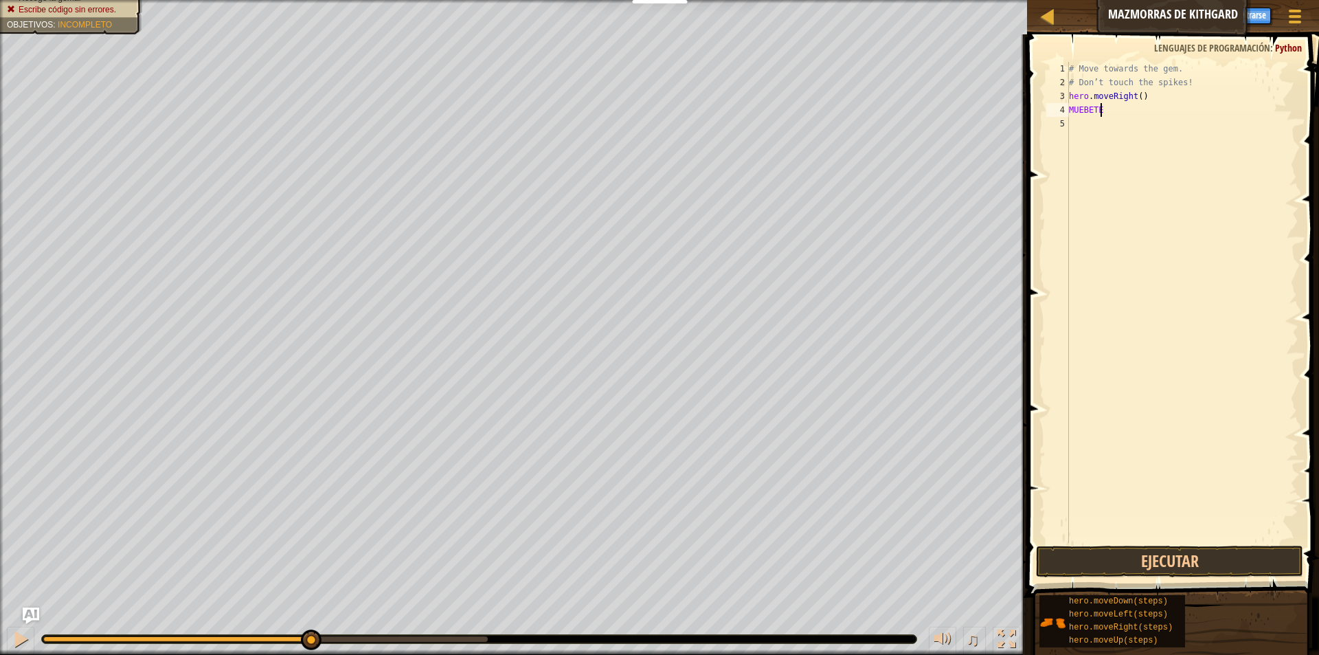
scroll to position [6, 2]
drag, startPoint x: 1103, startPoint y: 109, endPoint x: 1029, endPoint y: 131, distance: 77.6
click at [1029, 131] on div "MUEBETE 1 2 3 4 5 # Move towards the gem. # Don’t touch the spikes! hero . move…" at bounding box center [1171, 342] width 296 height 603
type textarea "PARA"
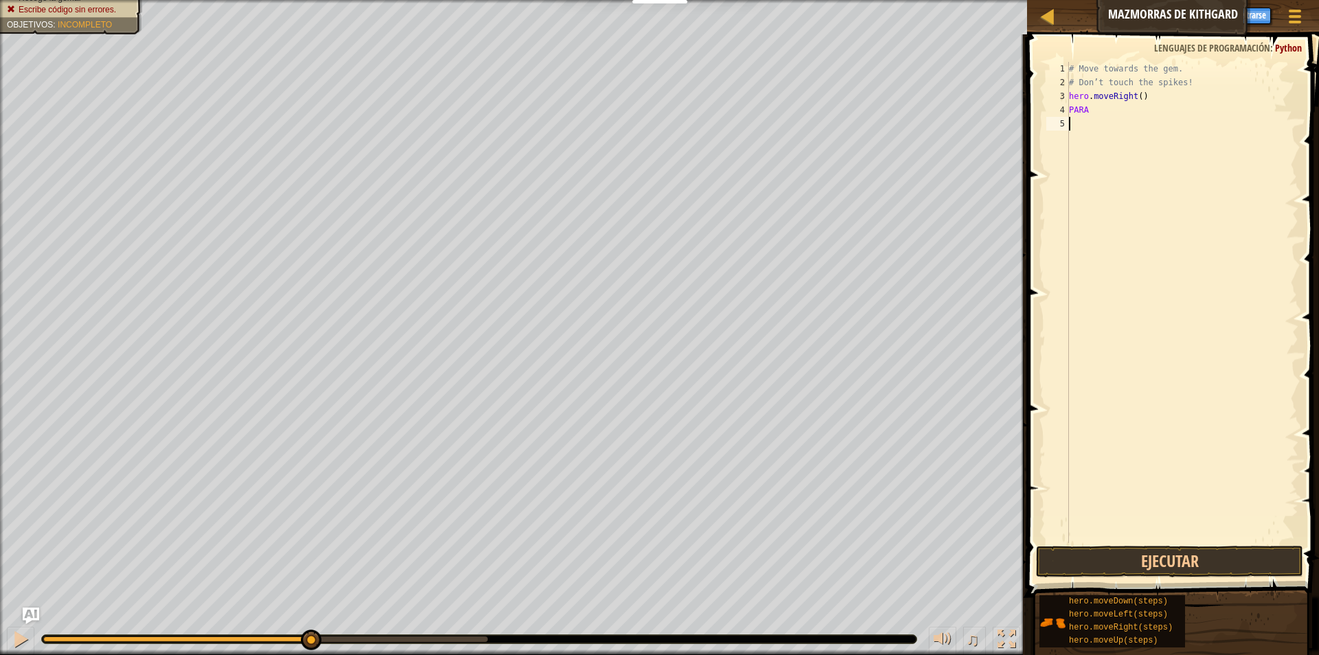
scroll to position [6, 0]
type textarea "ABAJO"
click at [17, 638] on div at bounding box center [21, 639] width 18 height 18
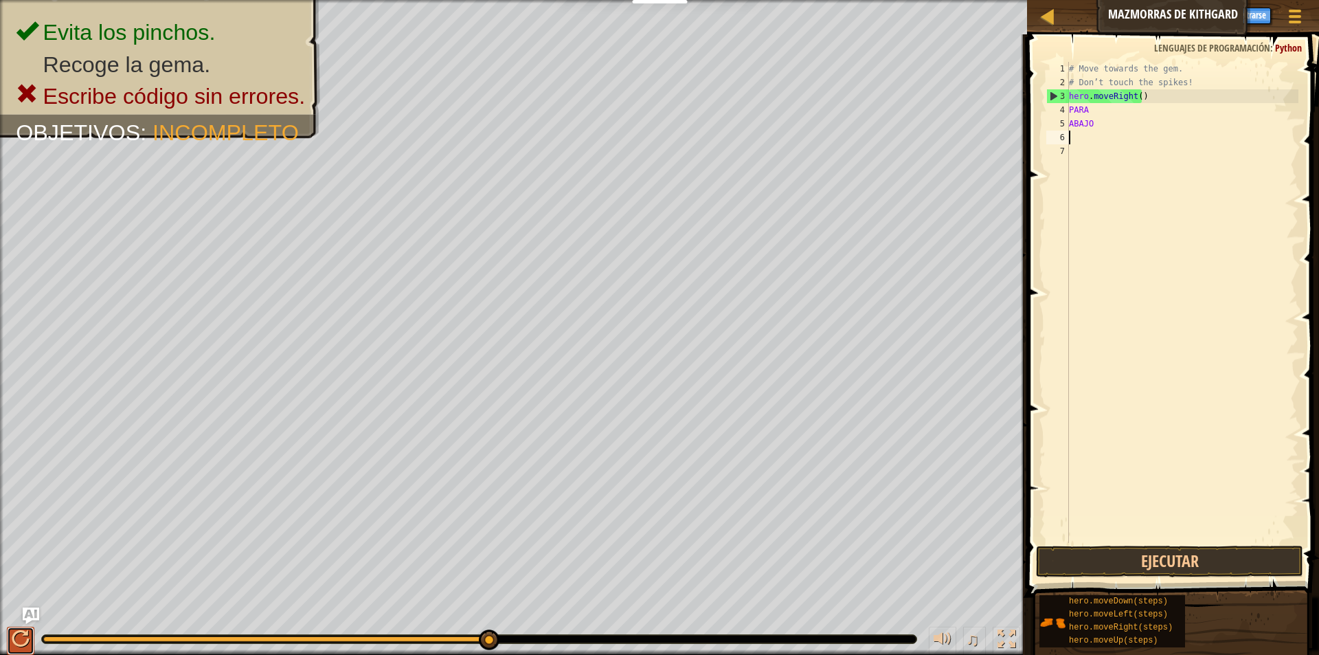
click at [23, 639] on div at bounding box center [21, 639] width 18 height 18
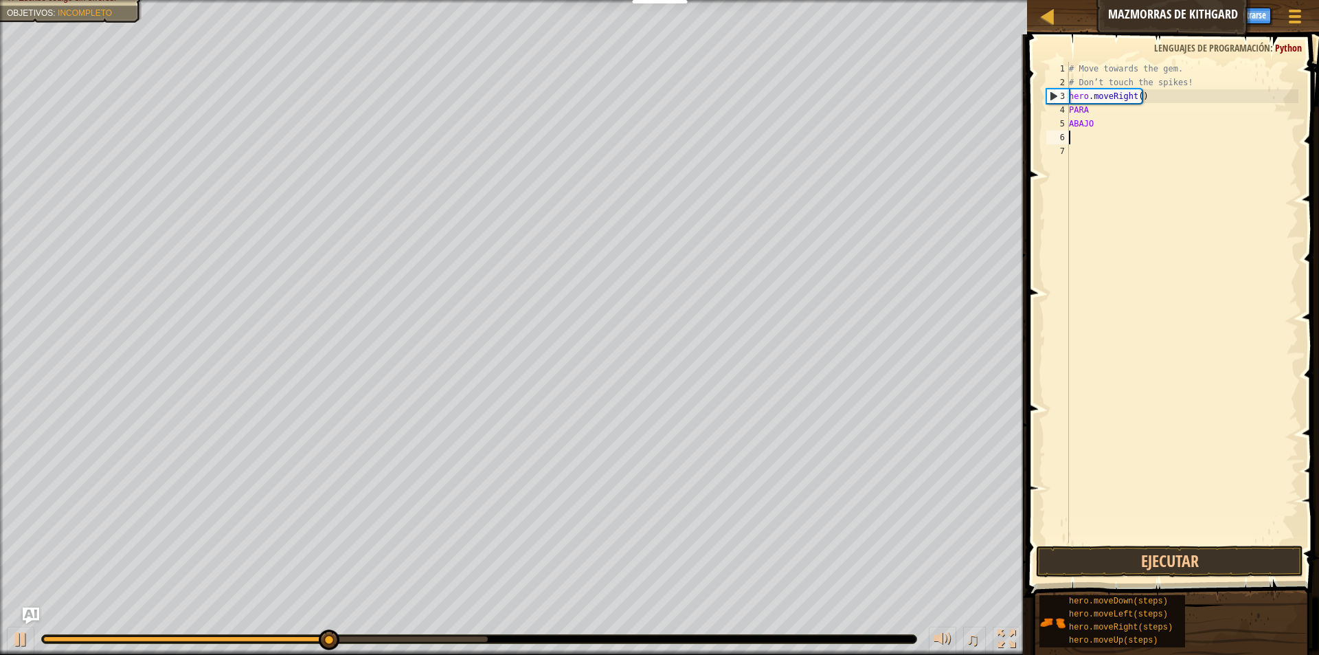
click at [432, 14] on html "Docentes Crear Cuenta Gratis Soluciones para Escuelas y [GEOGRAPHIC_DATA] previ…" at bounding box center [659, 7] width 1319 height 14
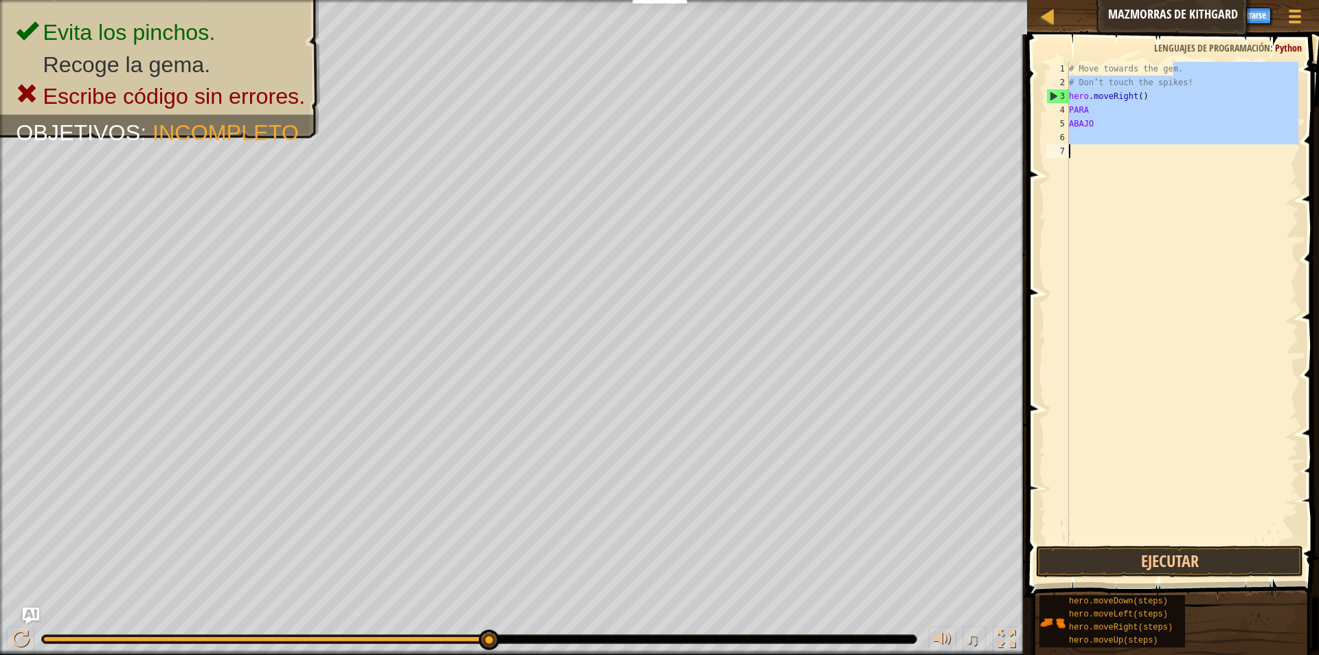
click at [974, 367] on div "Mapa Mazmorras de Kithgard Menú del Juego Listo Registrarse Pistas Ask AI 1 2 3…" at bounding box center [659, 327] width 1319 height 655
